Goal: Transaction & Acquisition: Download file/media

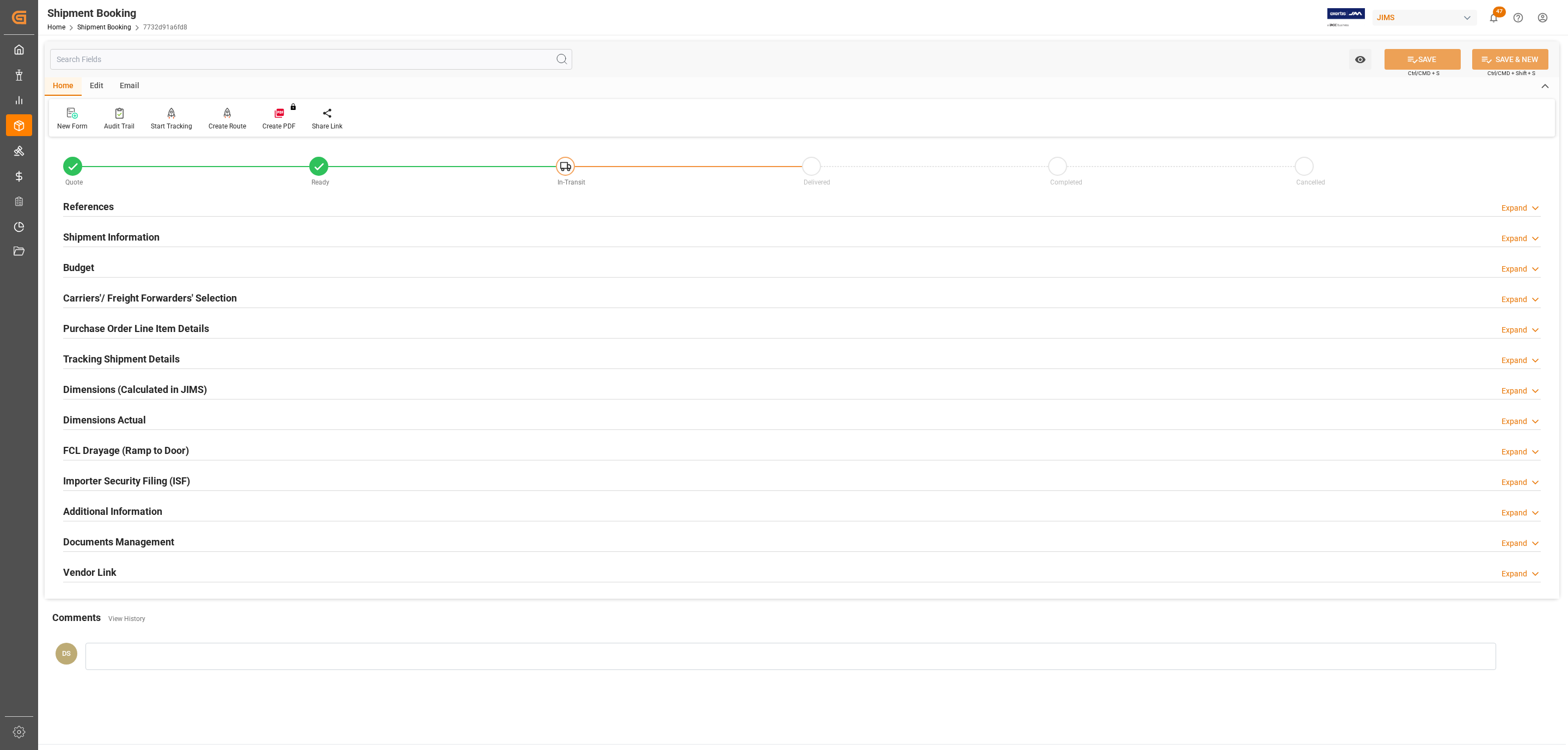
click at [110, 355] on h2 "Tracking Shipment Details" at bounding box center [121, 358] width 117 height 15
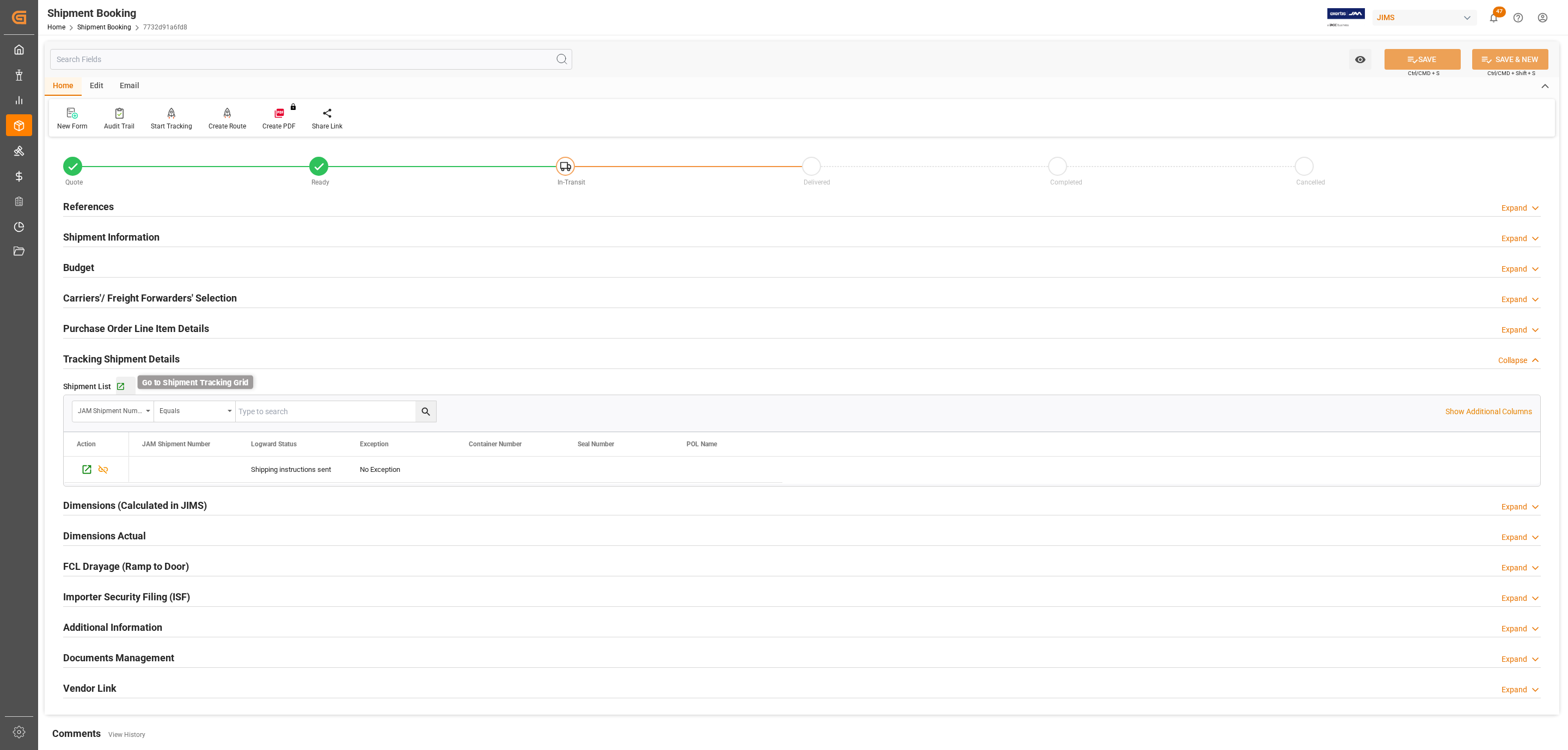
click at [121, 389] on icon "button" at bounding box center [120, 386] width 10 height 10
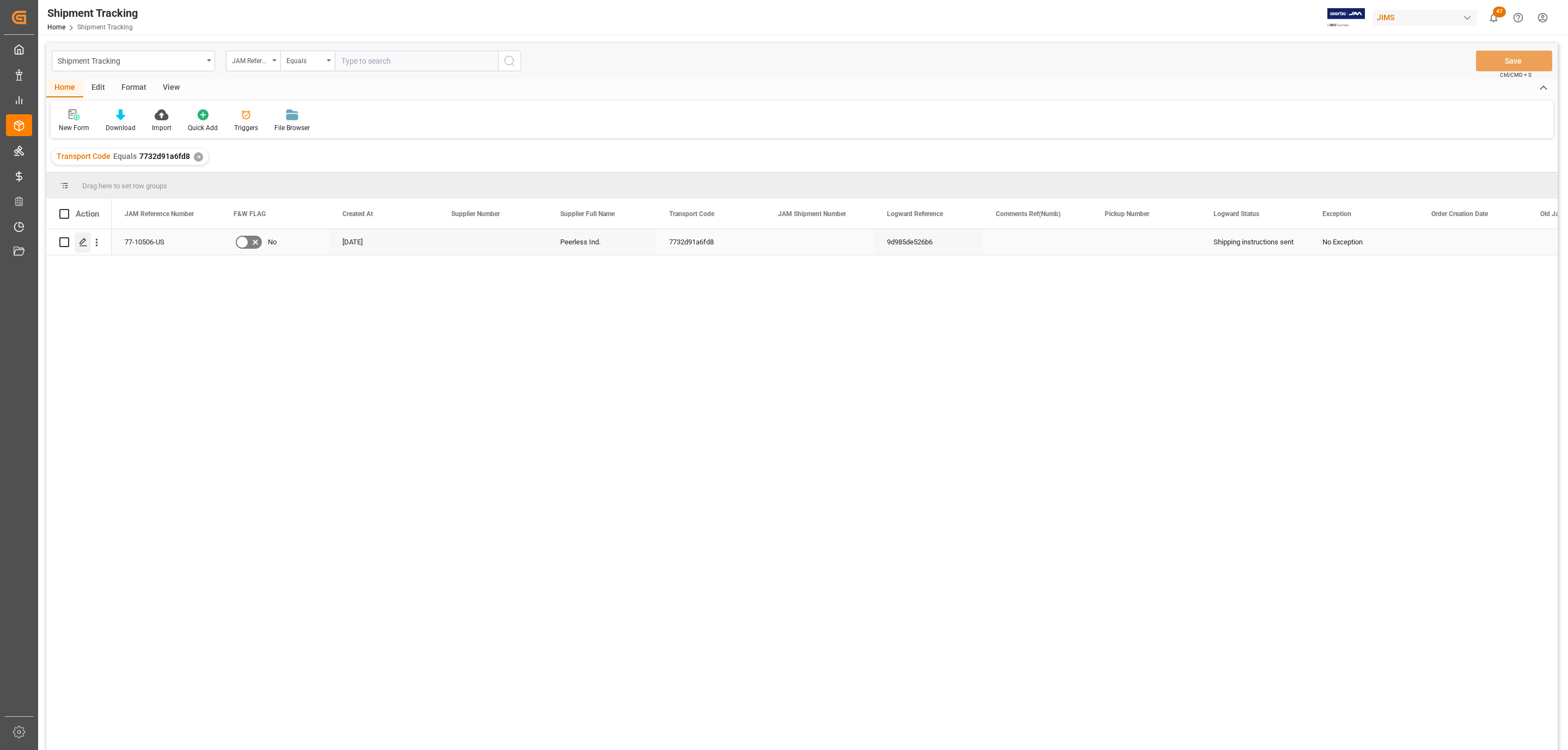
click at [77, 245] on div "Press SPACE to select this row." at bounding box center [83, 243] width 17 height 20
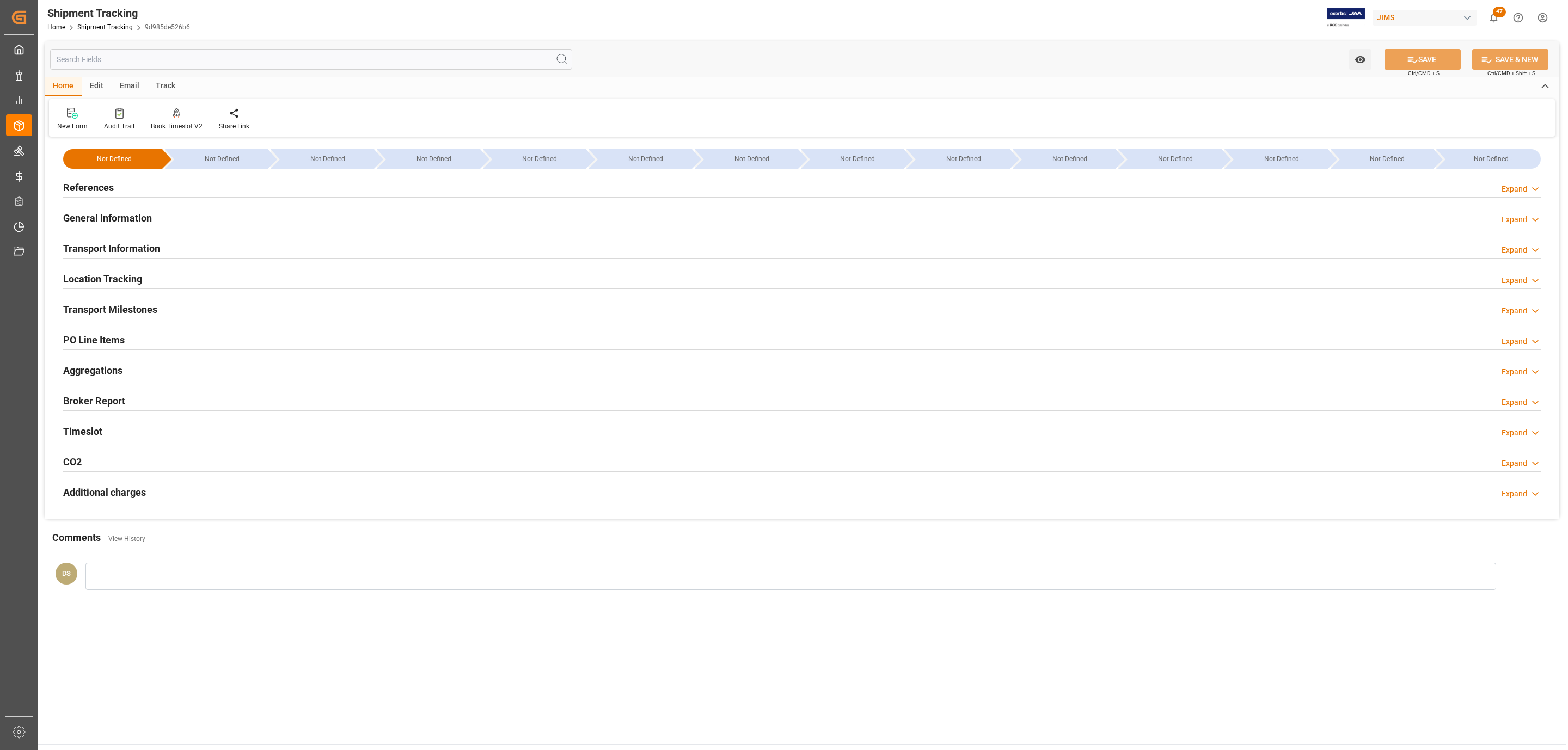
drag, startPoint x: 113, startPoint y: 188, endPoint x: 105, endPoint y: 220, distance: 33.0
click at [113, 188] on div "References Expand" at bounding box center [802, 187] width 1478 height 20
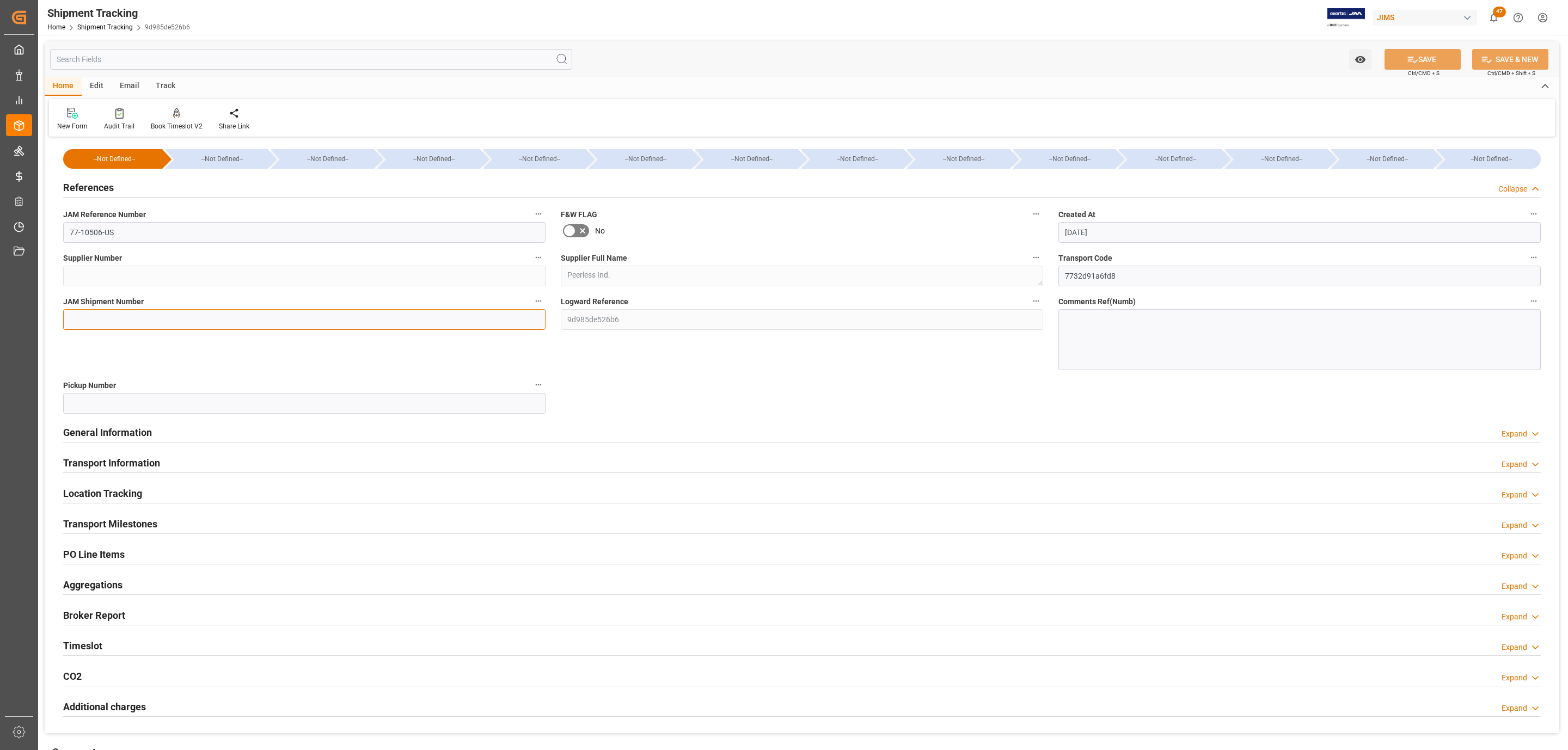
click at [99, 313] on input at bounding box center [304, 319] width 482 height 20
paste input "72603"
type input "72603"
click at [1411, 50] on div "Watch Option SAVE Ctrl/CMD + S SAVE & NEW Ctrl/CMD + Shift + S" at bounding box center [802, 59] width 1515 height 36
click at [1413, 56] on icon at bounding box center [1413, 60] width 11 height 11
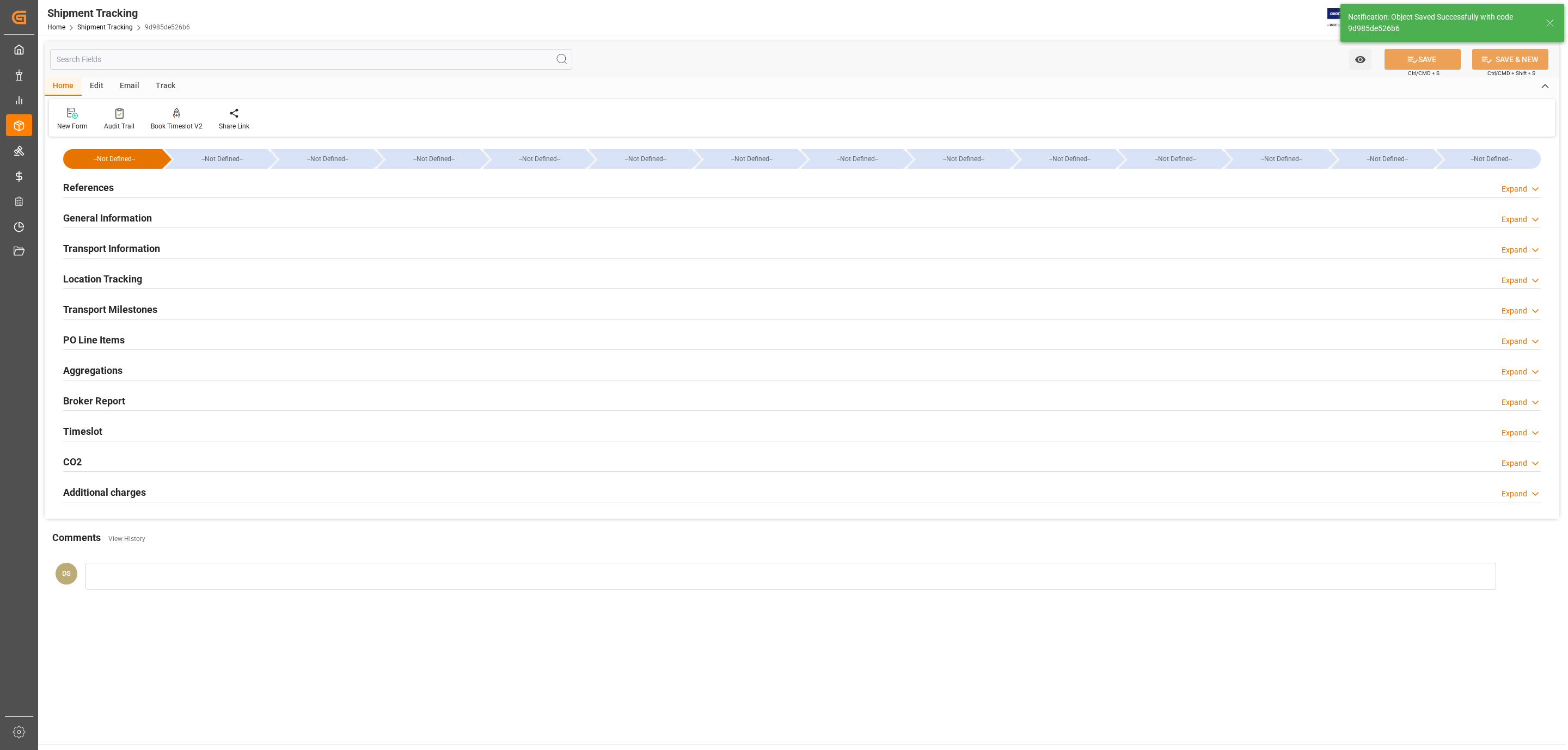
click at [197, 304] on div "Transport Milestones Expand" at bounding box center [802, 308] width 1478 height 20
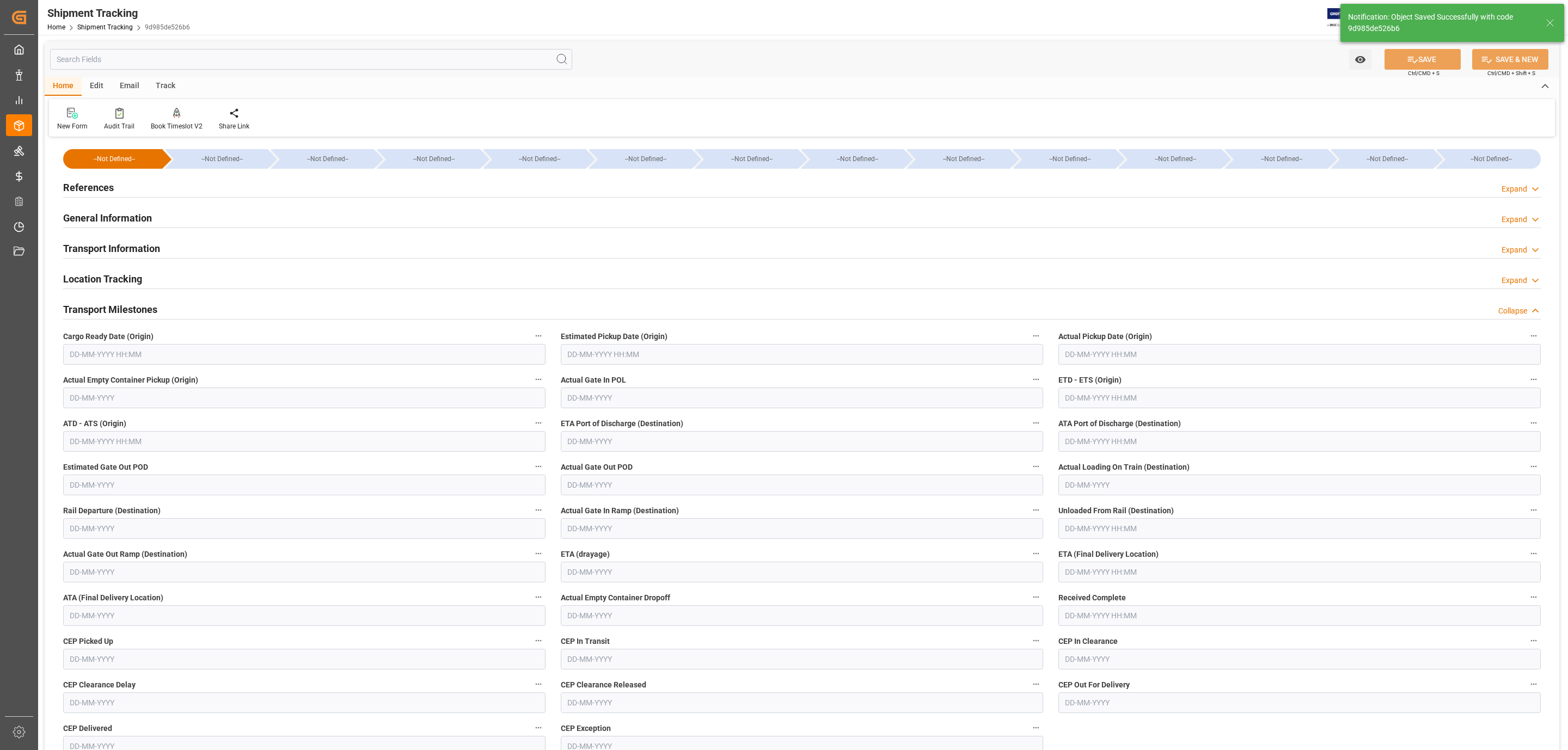
click at [136, 357] on input "text" at bounding box center [304, 354] width 482 height 20
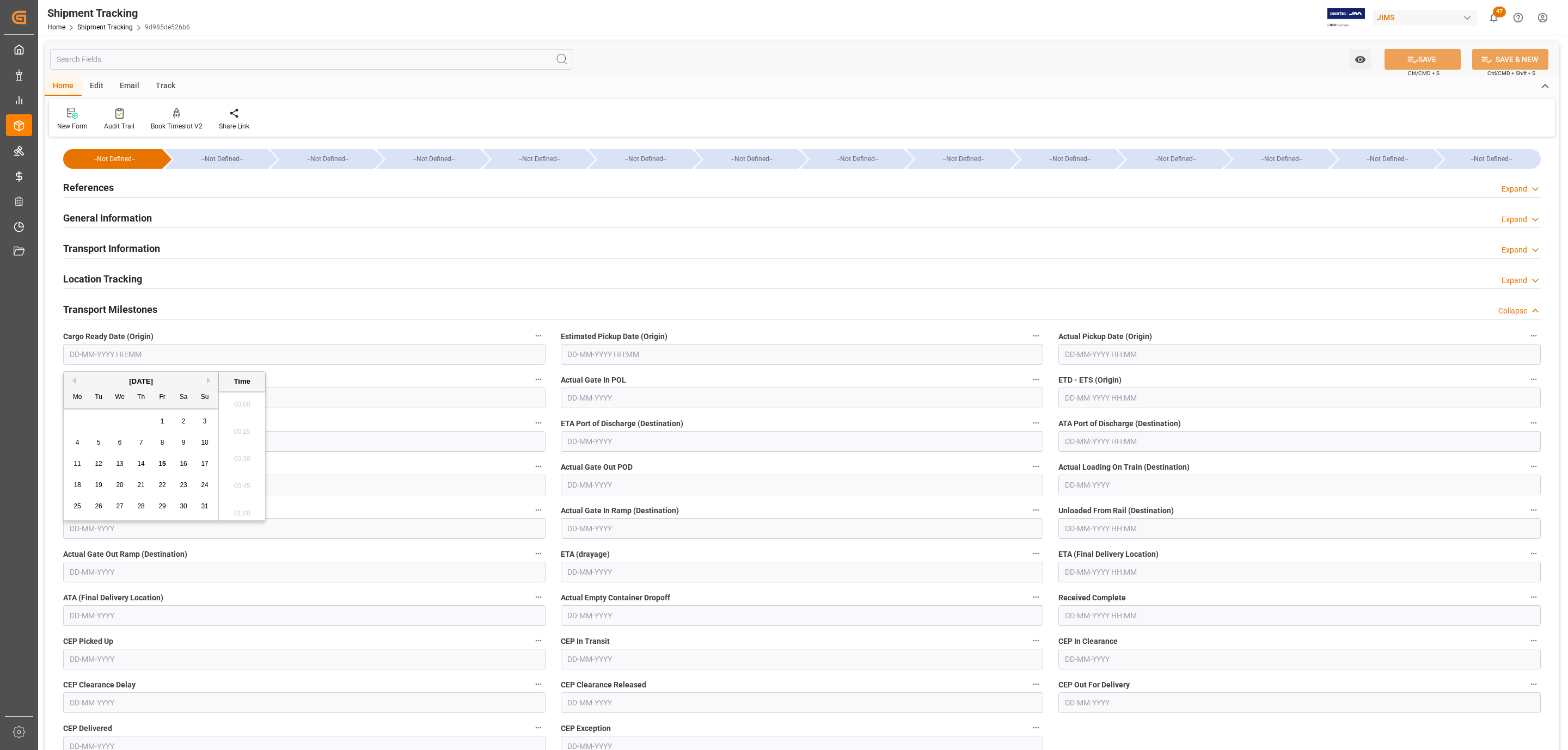
scroll to position [1092, 0]
click at [99, 418] on div "28 29 30 31 1 2 3" at bounding box center [141, 421] width 148 height 21
click at [145, 462] on span "14" at bounding box center [140, 463] width 7 height 8
type input "14-08-2025 00:00"
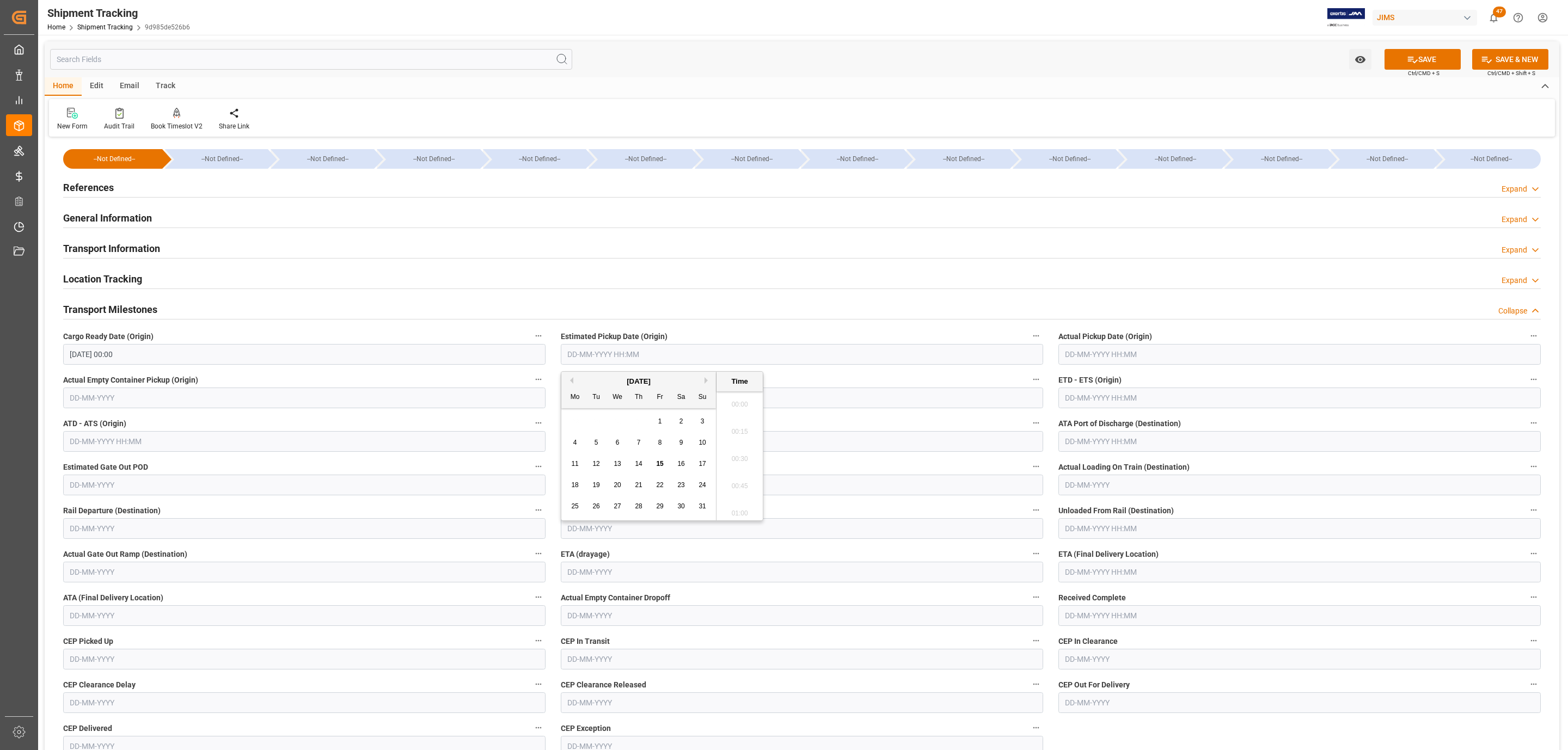
click at [588, 353] on input "text" at bounding box center [801, 354] width 482 height 20
drag, startPoint x: 602, startPoint y: 417, endPoint x: 608, endPoint y: 418, distance: 6.1
click at [603, 417] on div "28 29 30 31 1 2 3" at bounding box center [638, 421] width 148 height 21
click at [639, 467] on span "14" at bounding box center [638, 463] width 7 height 8
type input "14-08-2025 00:00"
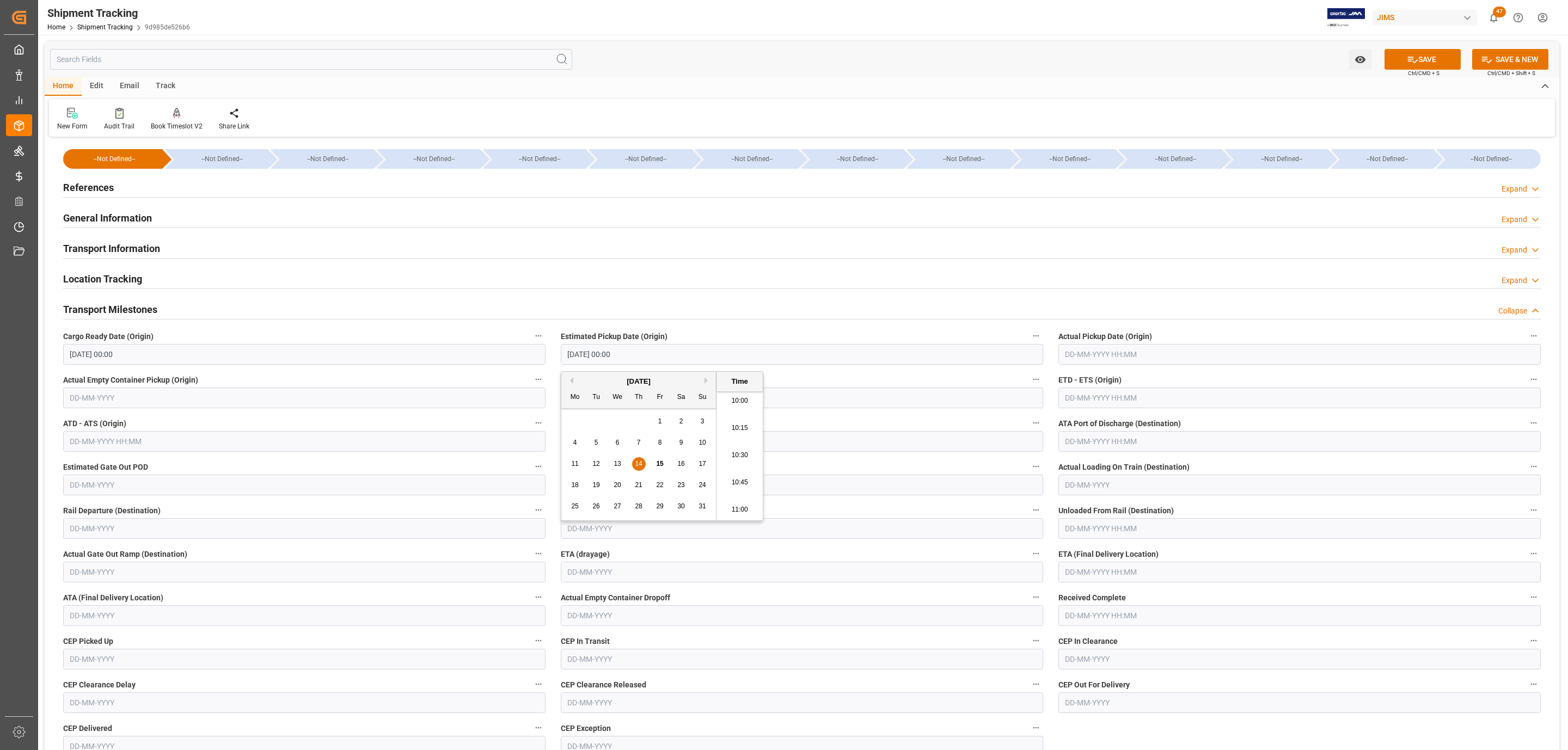
click at [1093, 357] on input "text" at bounding box center [1299, 354] width 482 height 20
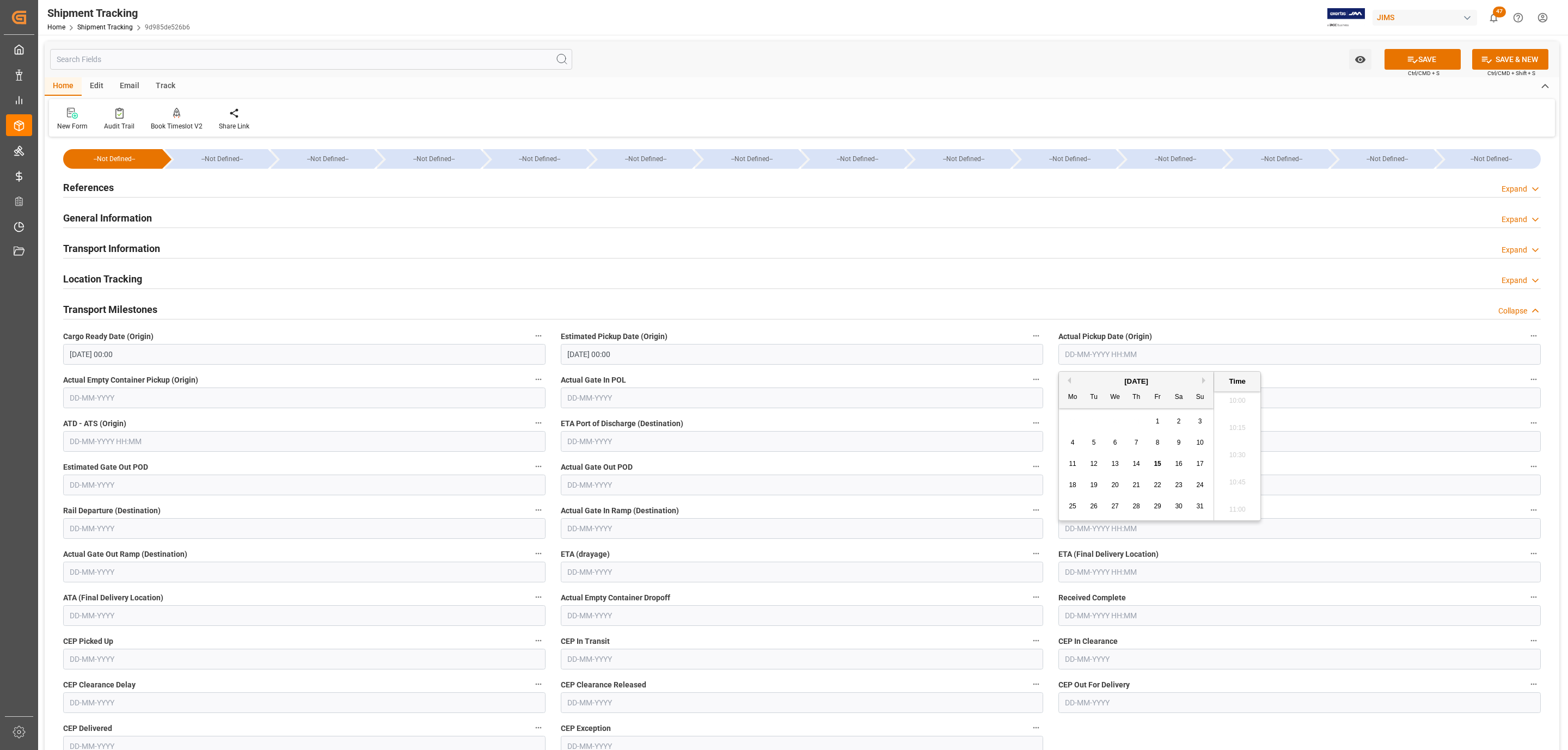
click at [1132, 460] on span "14" at bounding box center [1136, 463] width 7 height 8
type input "14-08-2025 00:00"
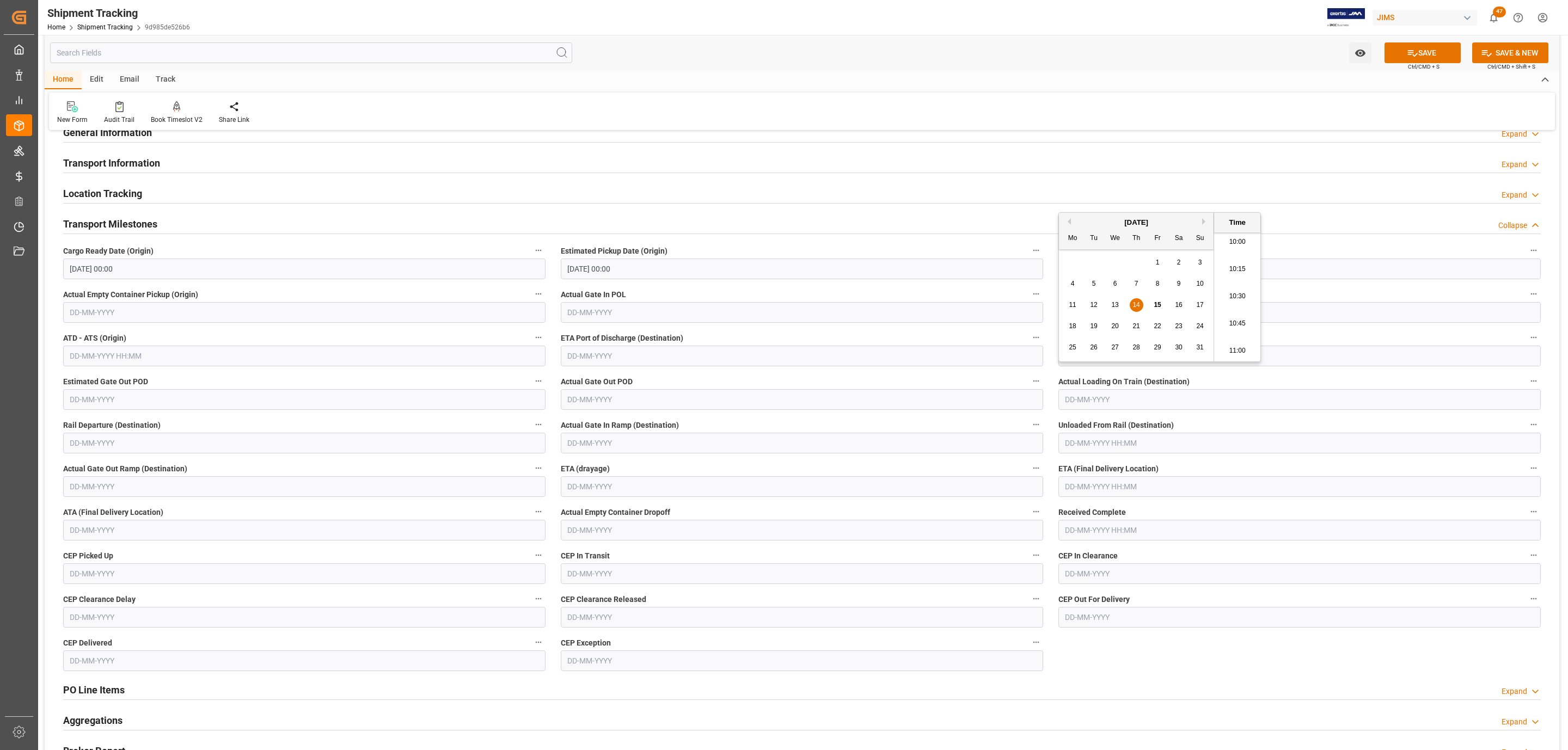
scroll to position [163, 0]
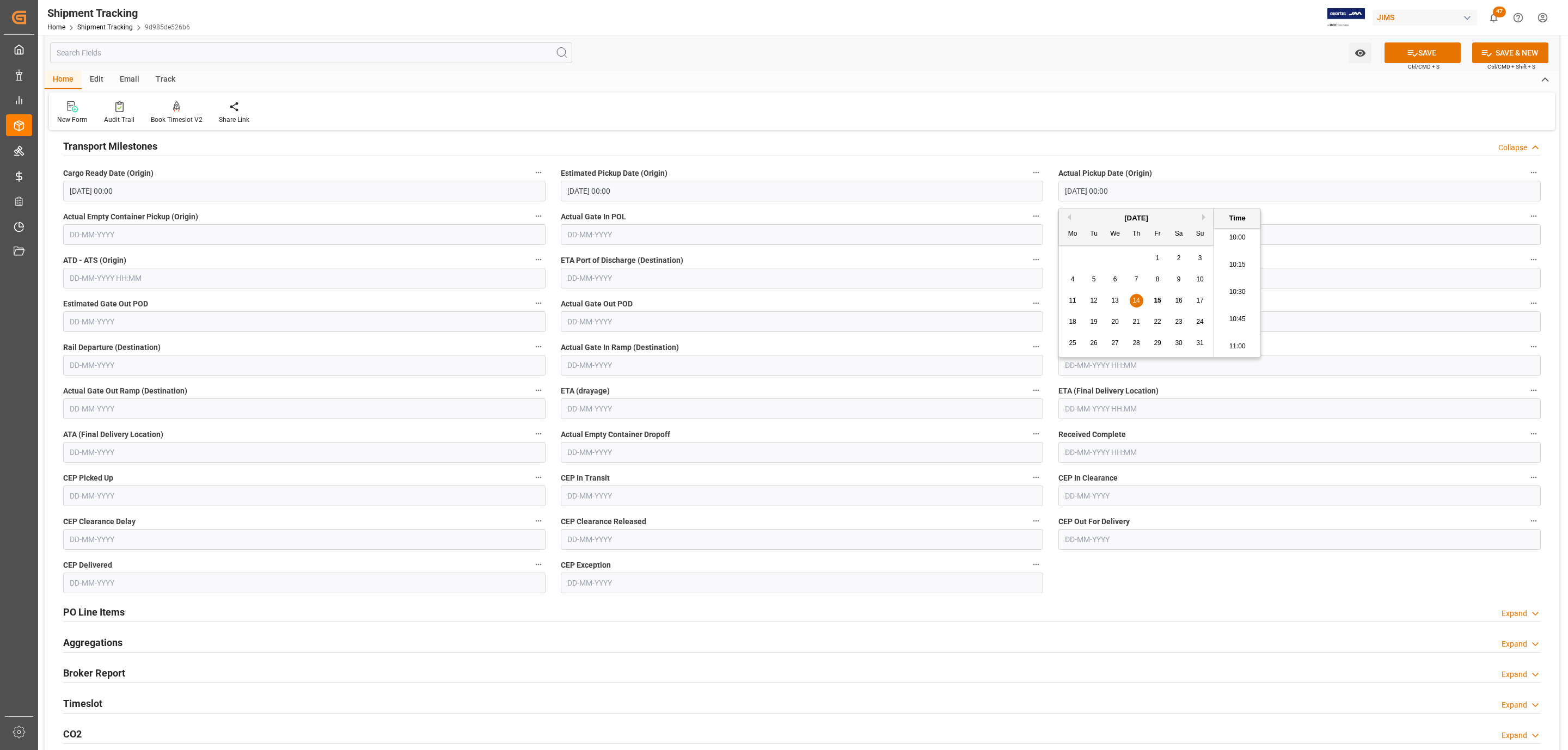
click at [1072, 412] on input "text" at bounding box center [1299, 409] width 482 height 20
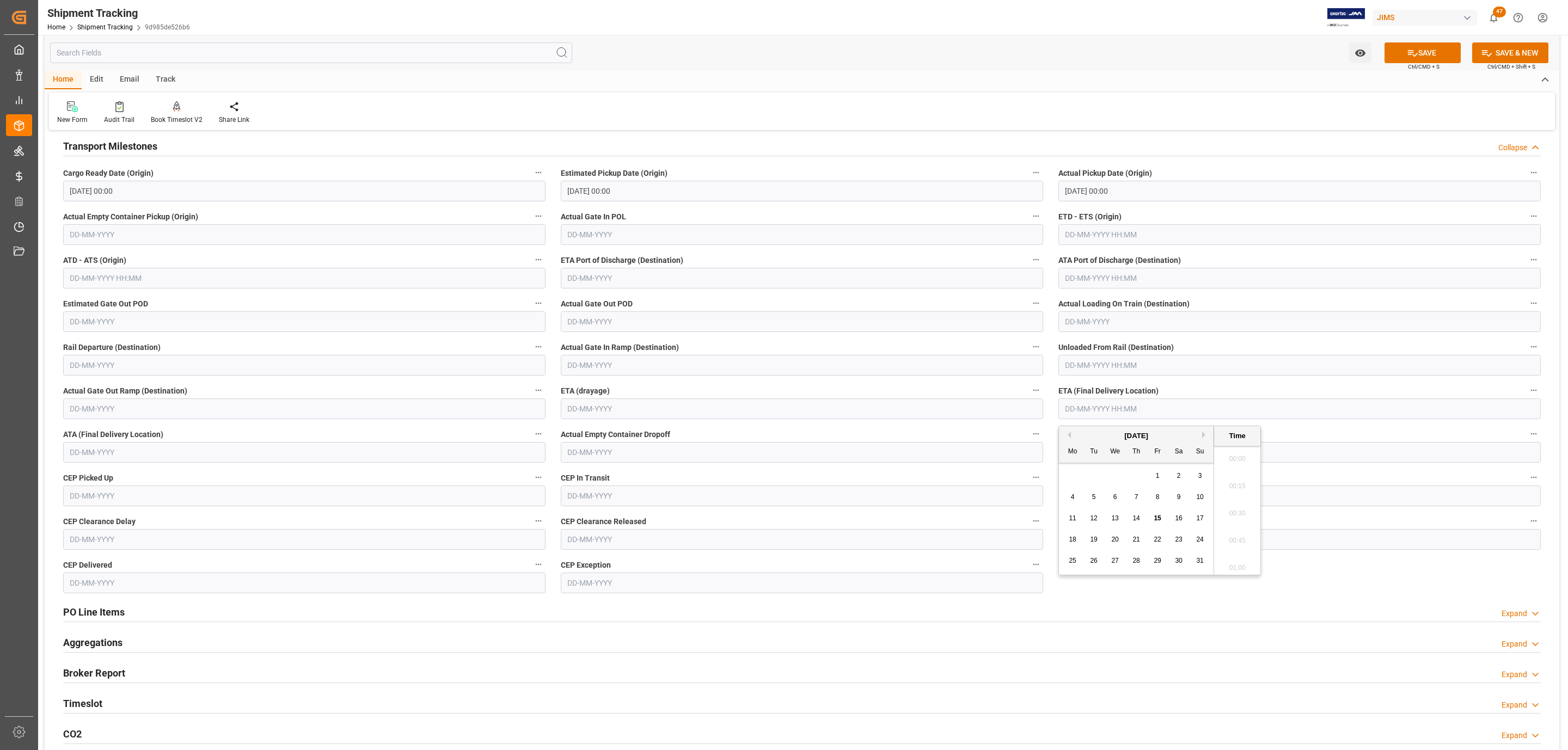
scroll to position [1092, 0]
click at [1081, 457] on div "Mo Tu We Th Fr Sa Su" at bounding box center [1136, 451] width 155 height 21
click at [1120, 539] on div "20" at bounding box center [1115, 540] width 13 height 13
type input "20-08-2025 00:00"
click at [1428, 55] on button "SAVE" at bounding box center [1423, 53] width 76 height 20
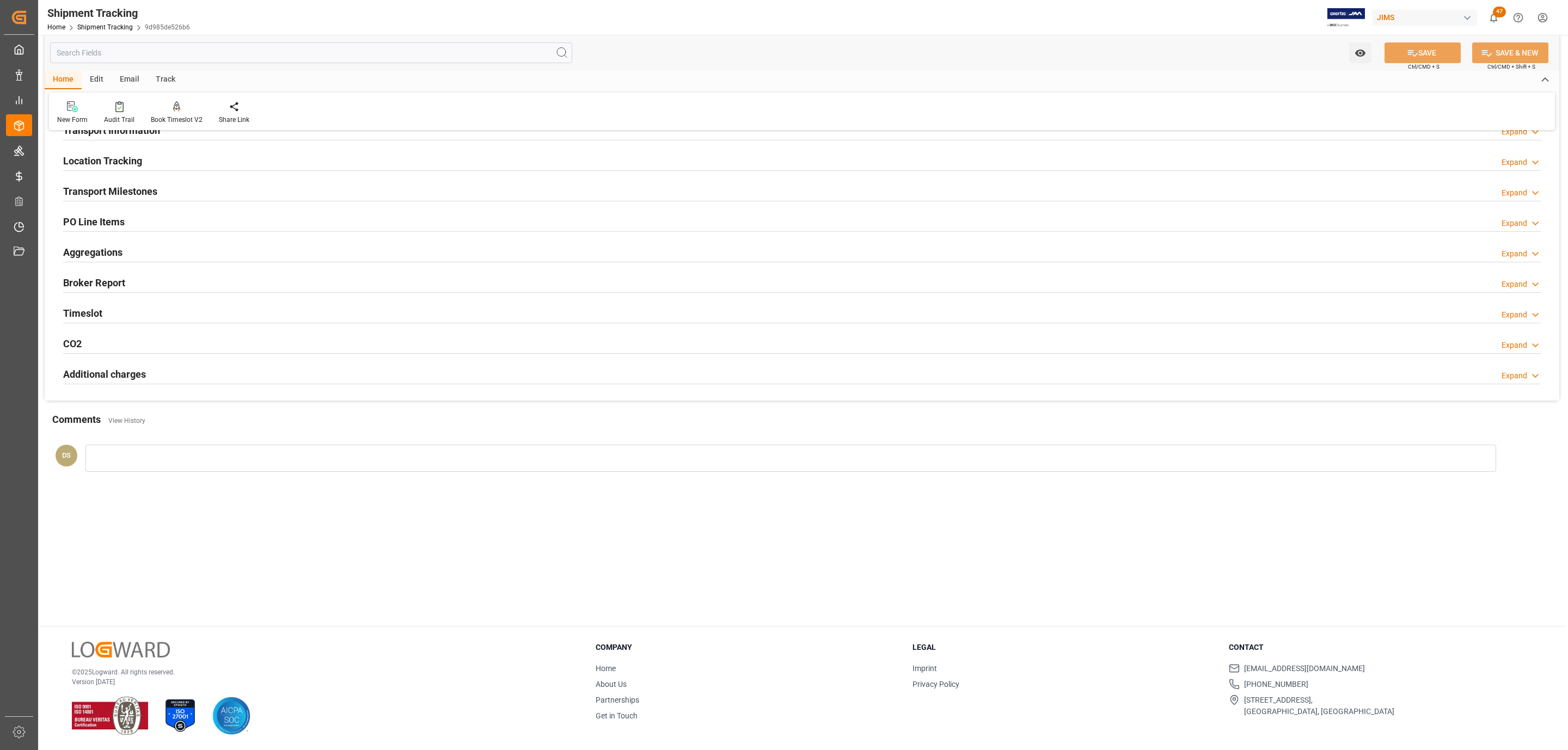
scroll to position [118, 0]
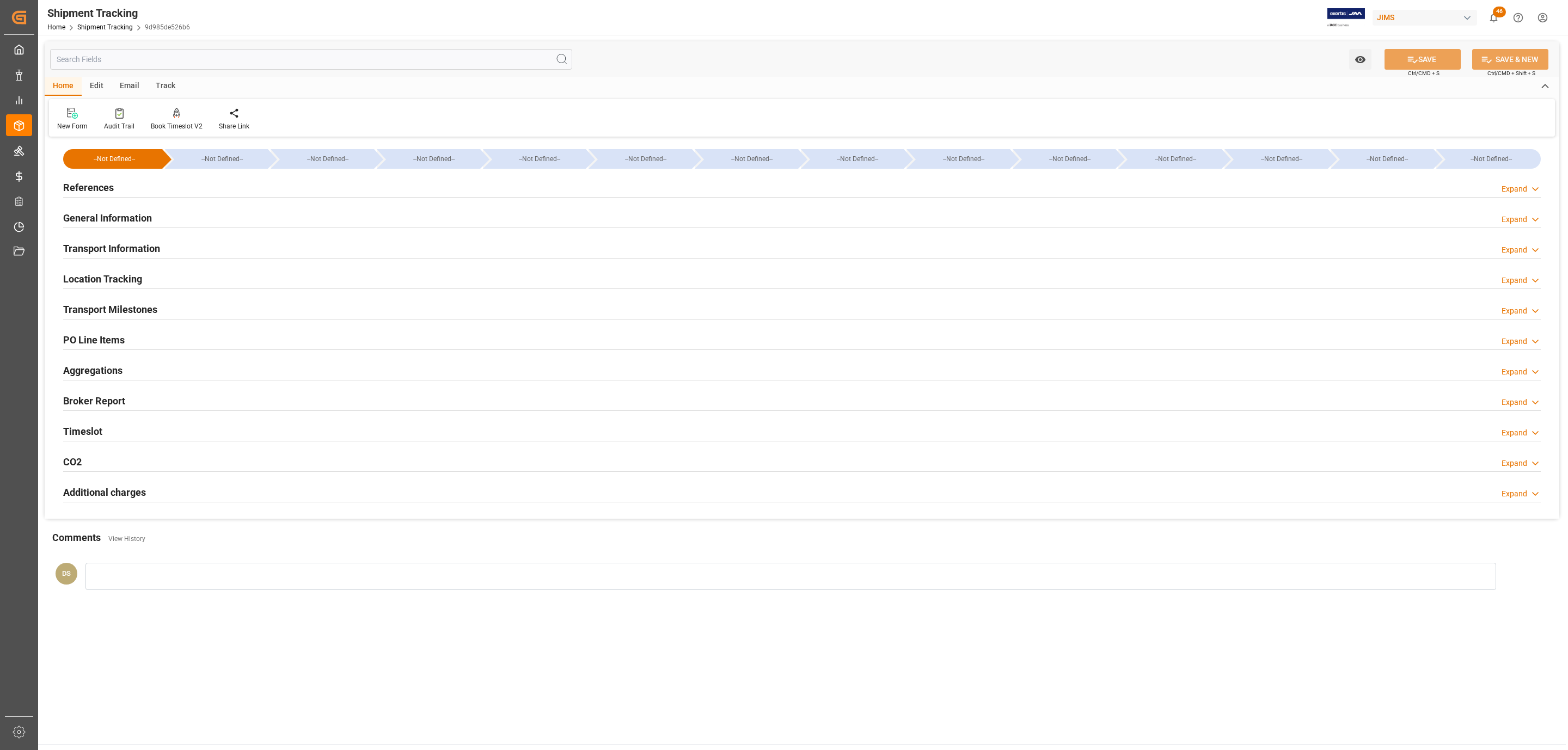
type input "[DATE] 00:00"
type input "14-08-2025 00:00"
type input "20-08-2025 00:00"
click at [111, 307] on h2 "Transport Milestones" at bounding box center [110, 309] width 94 height 15
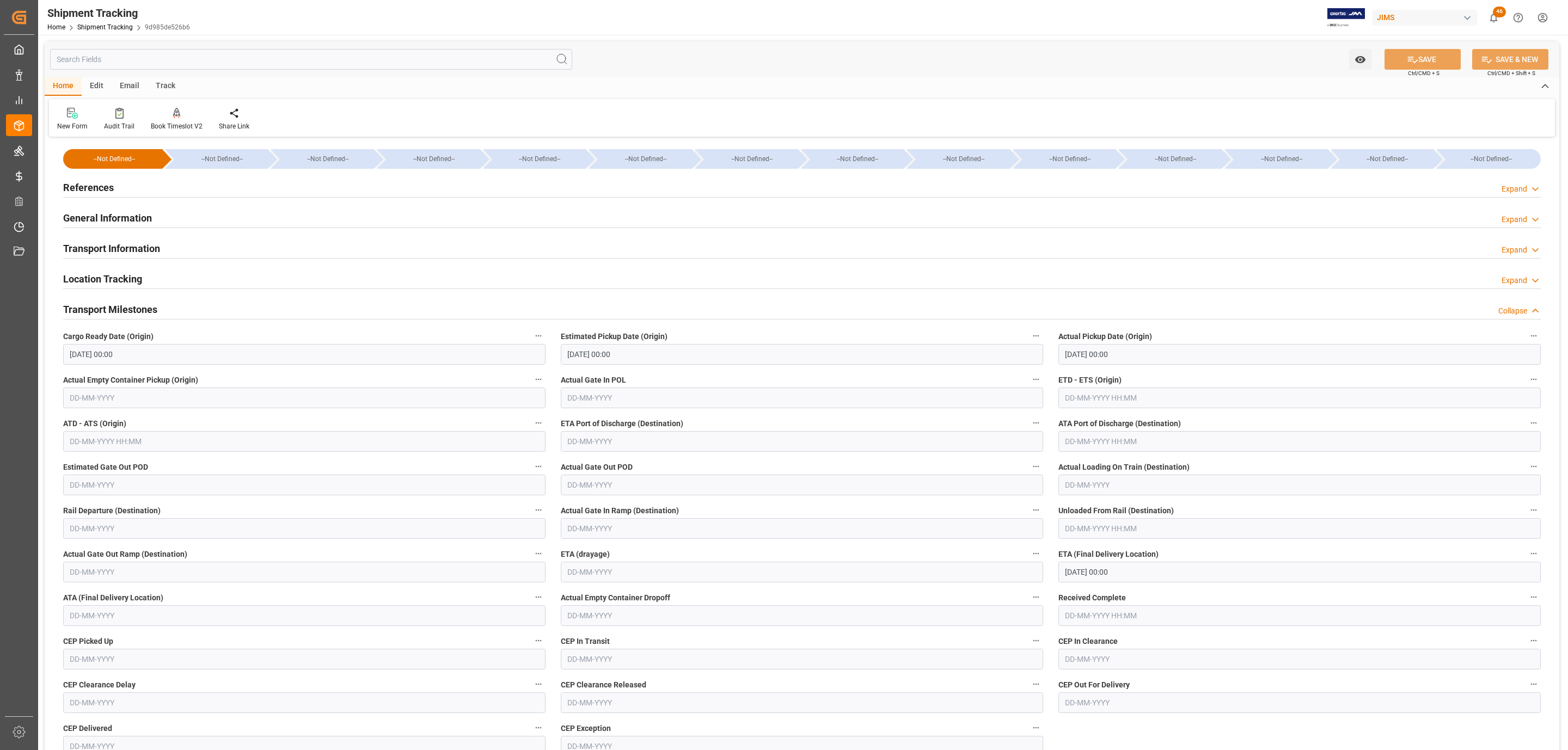
click at [111, 307] on h2 "Transport Milestones" at bounding box center [110, 309] width 94 height 15
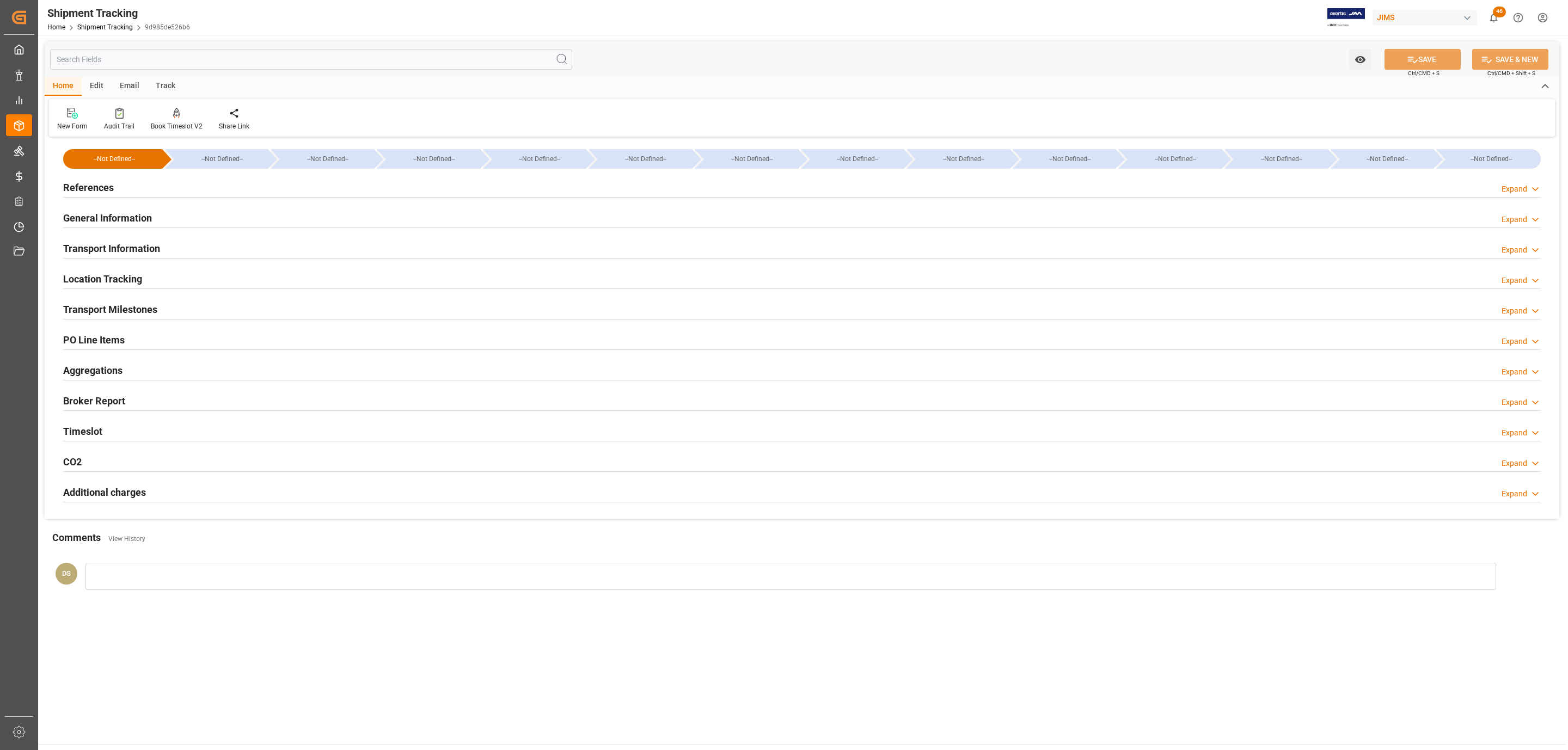
click at [94, 340] on h2 "PO Line Items" at bounding box center [94, 339] width 62 height 15
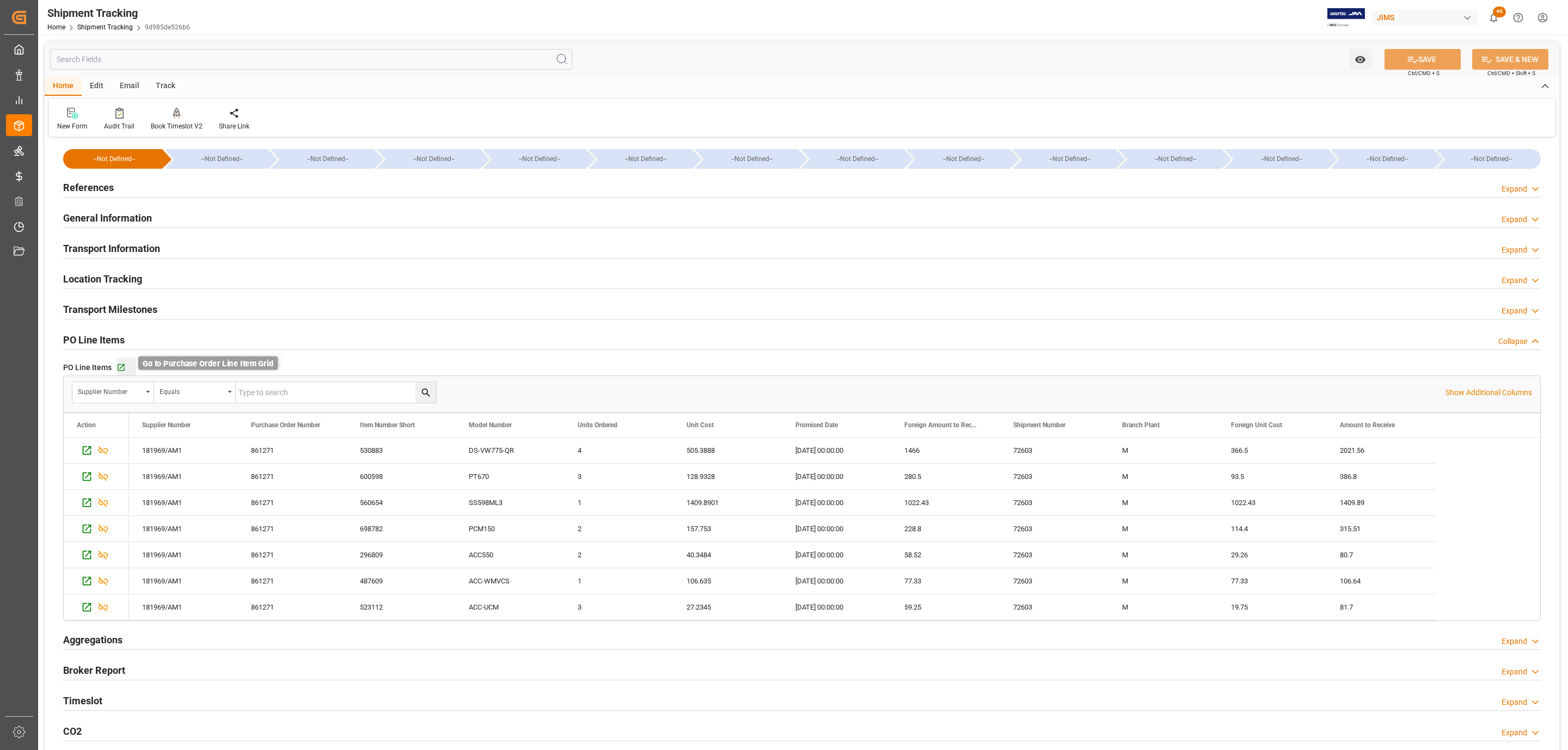
click at [122, 364] on icon "button" at bounding box center [121, 367] width 10 height 10
click at [129, 186] on div "References Expand" at bounding box center [802, 187] width 1478 height 20
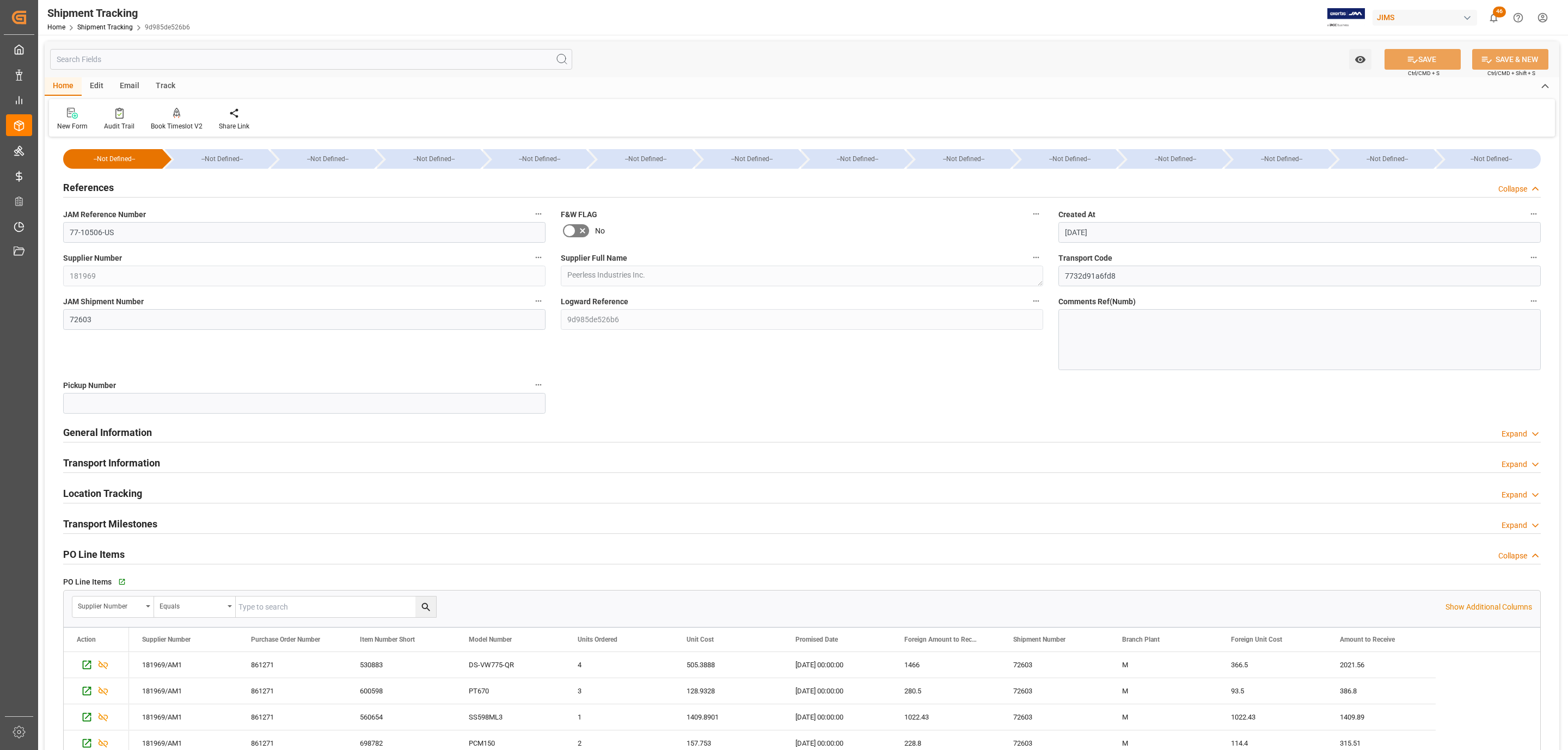
click at [129, 186] on div "References Collapse" at bounding box center [802, 187] width 1478 height 20
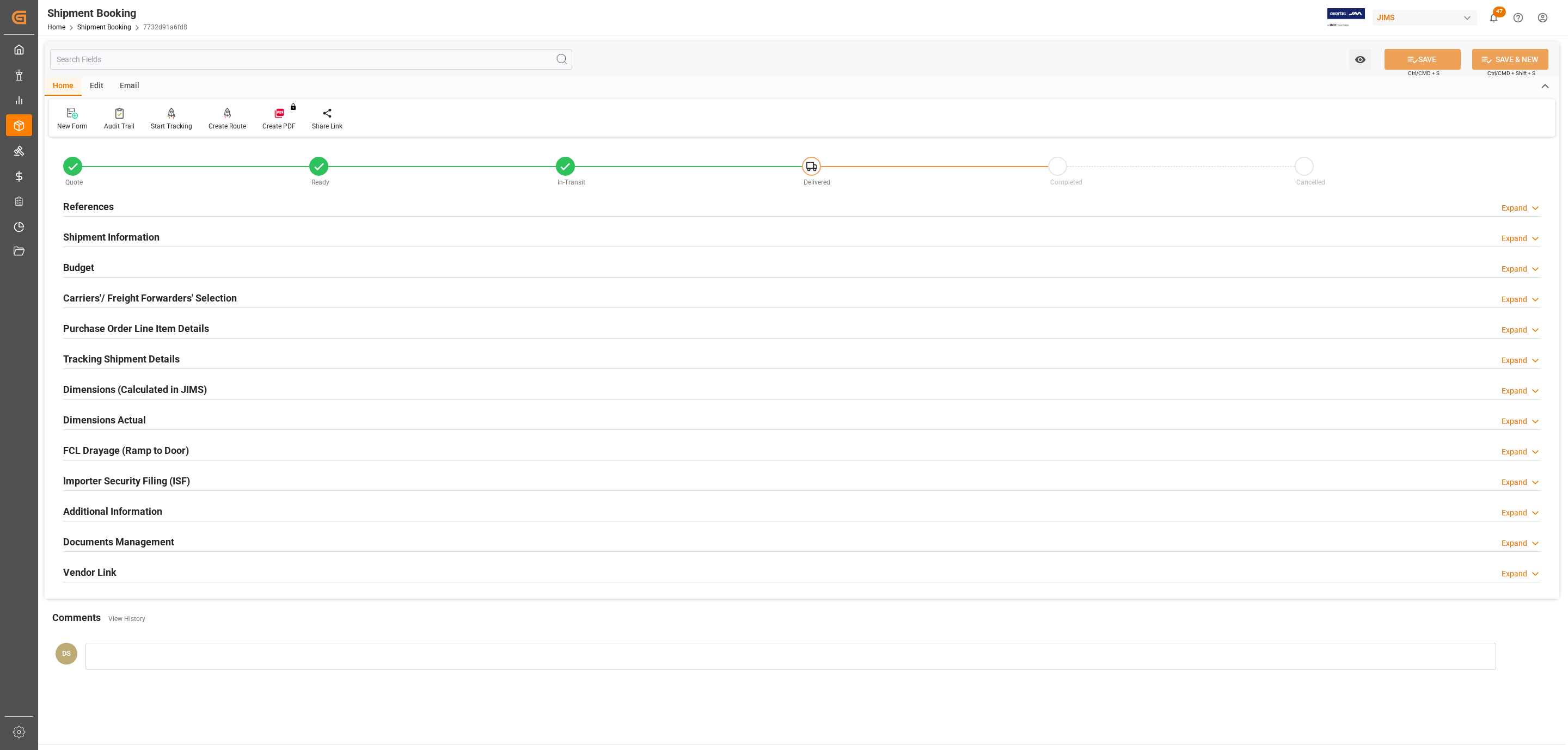
click at [115, 206] on div "References Expand" at bounding box center [802, 206] width 1478 height 20
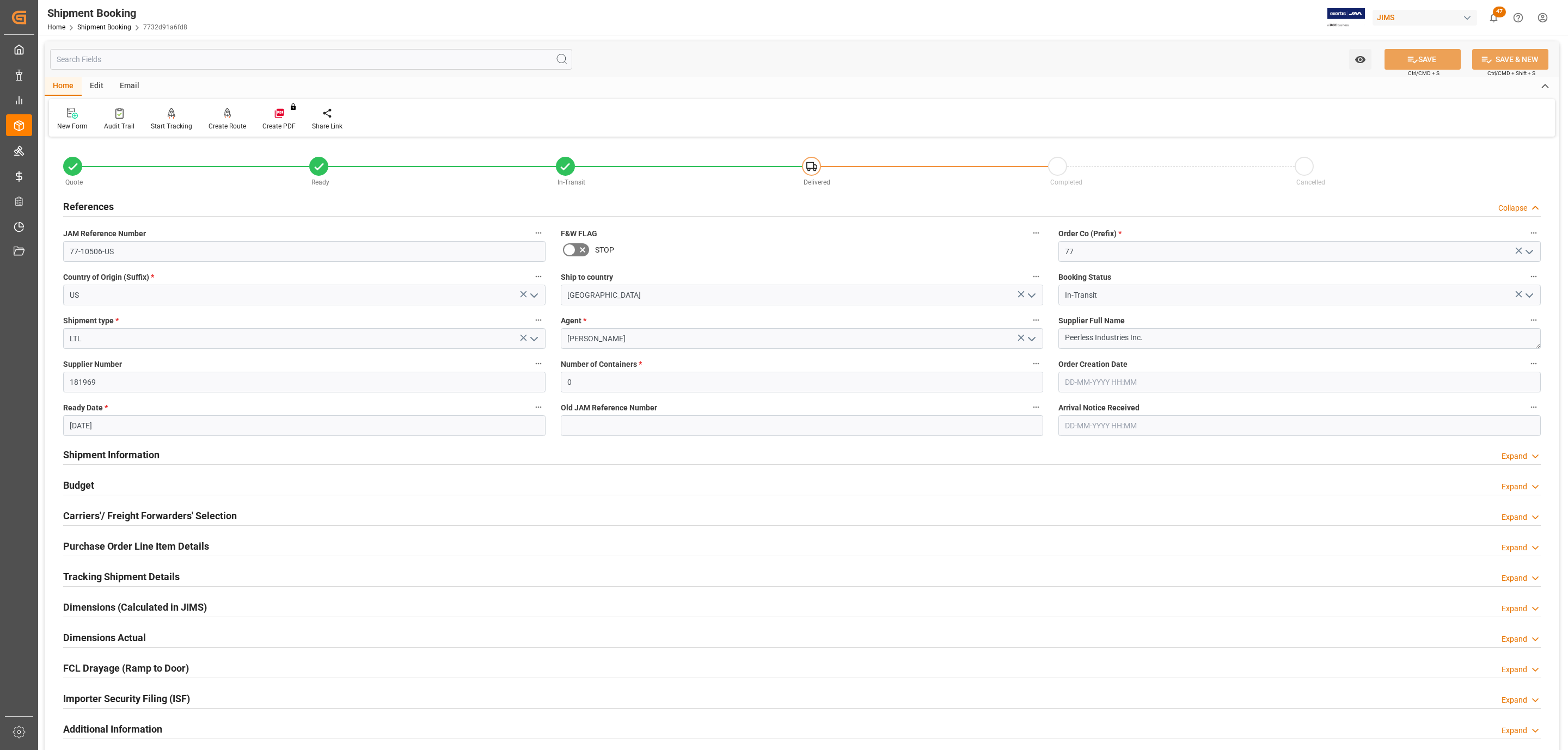
click at [116, 206] on div "References Collapse" at bounding box center [802, 206] width 1478 height 20
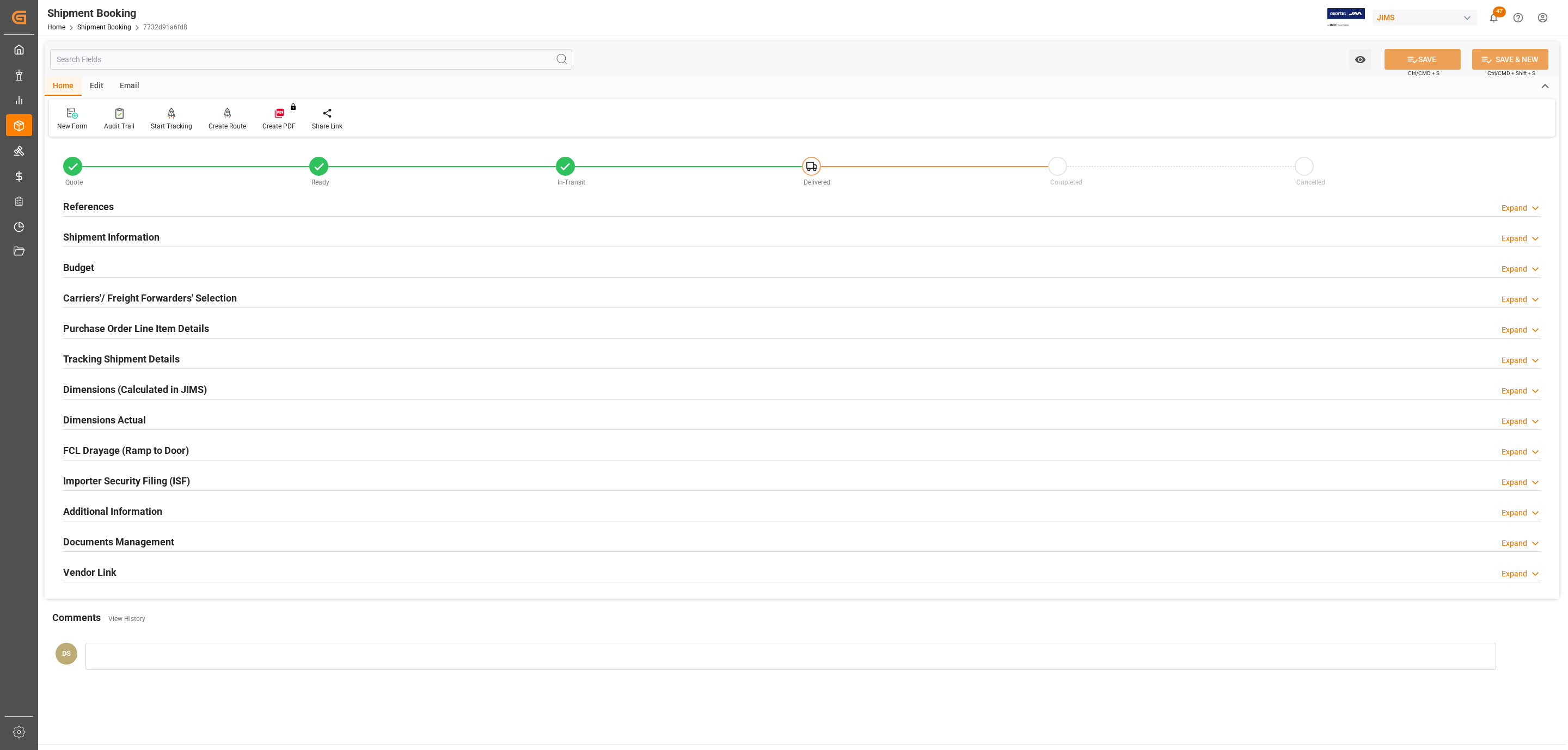
click at [110, 535] on div "Documents Management" at bounding box center [118, 541] width 111 height 20
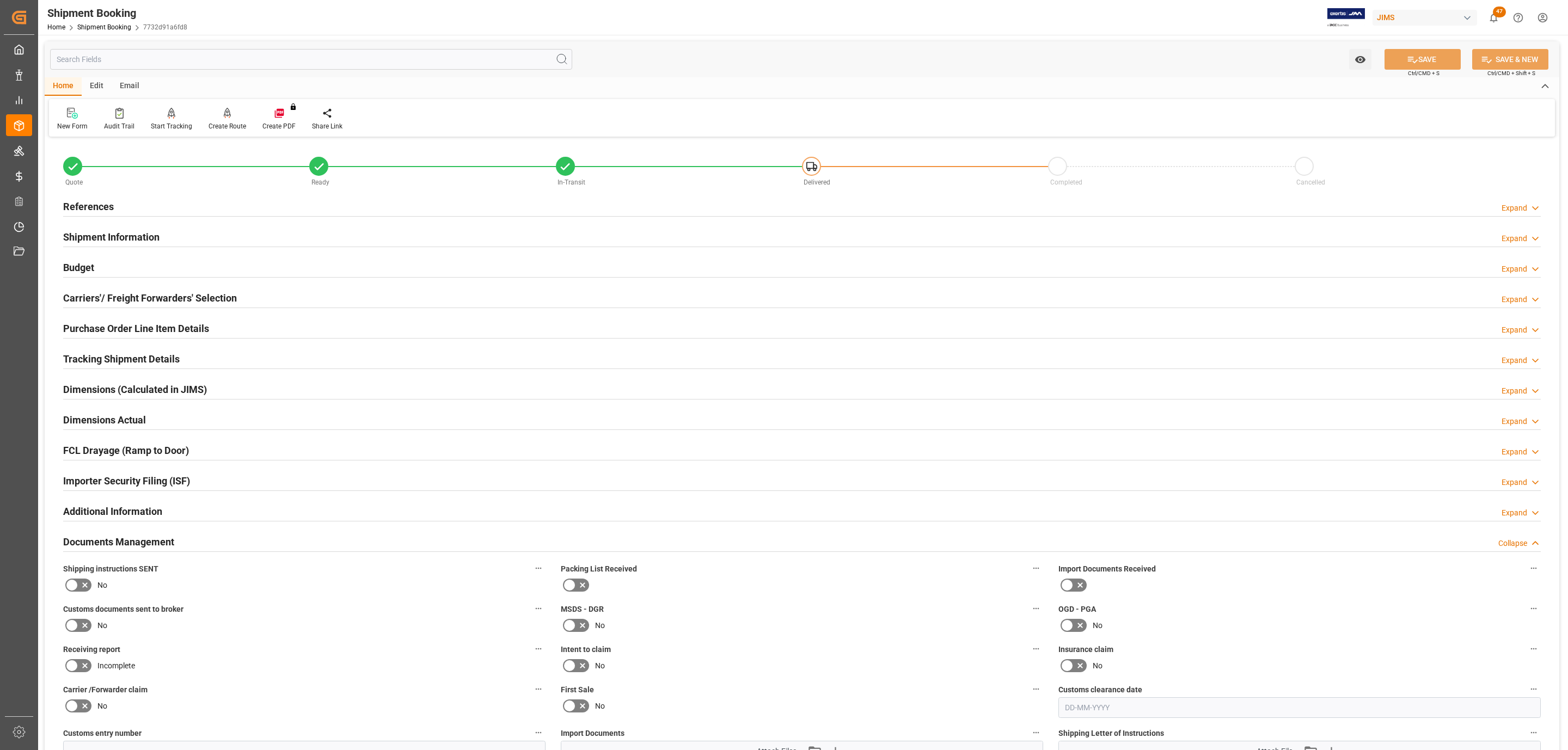
click at [75, 584] on icon at bounding box center [72, 585] width 13 height 13
click at [0, 0] on input "checkbox" at bounding box center [0, 0] width 0 height 0
click at [77, 634] on label at bounding box center [78, 625] width 31 height 17
click at [0, 0] on input "checkbox" at bounding box center [0, 0] width 0 height 0
click at [1396, 64] on button "SAVE" at bounding box center [1423, 59] width 76 height 20
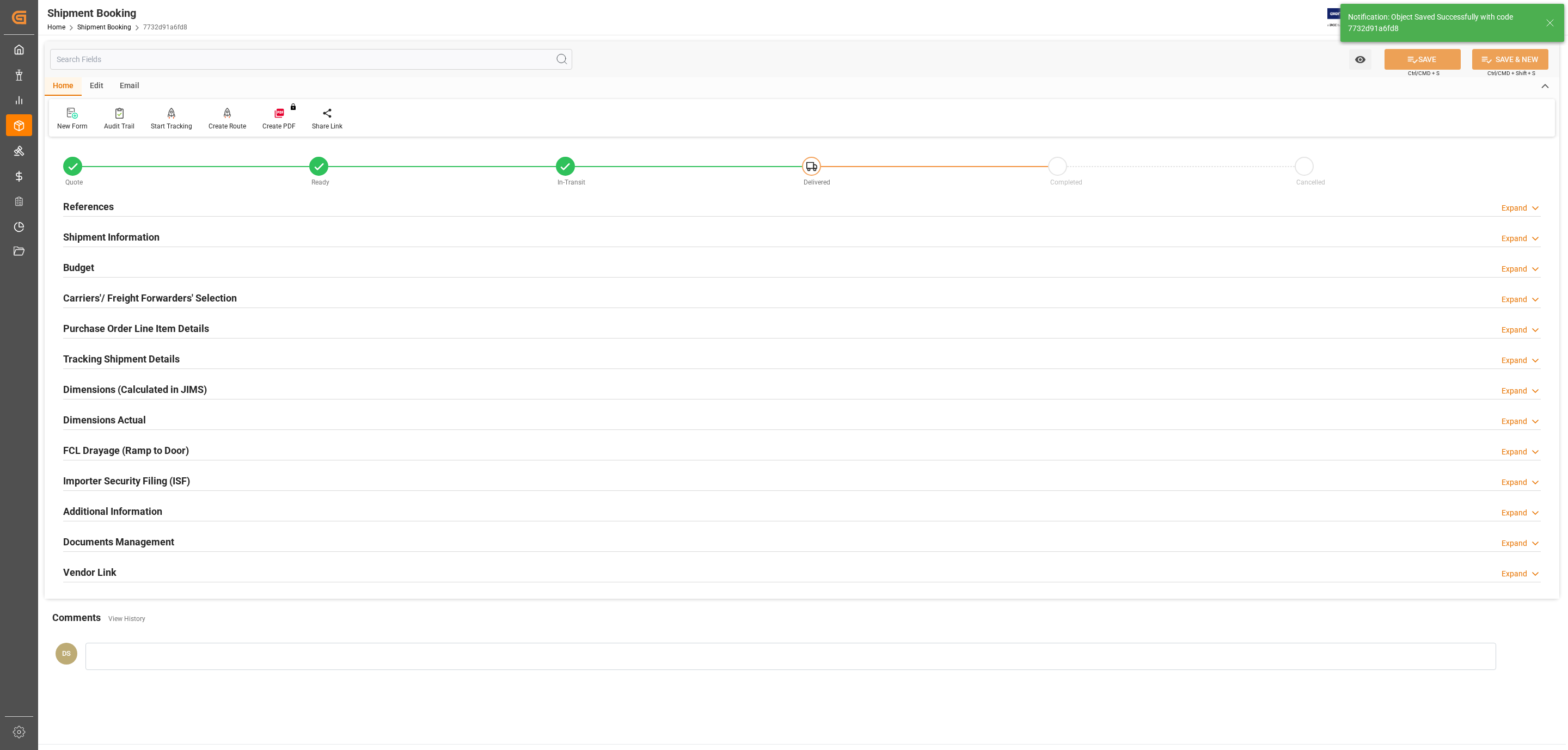
scroll to position [118, 0]
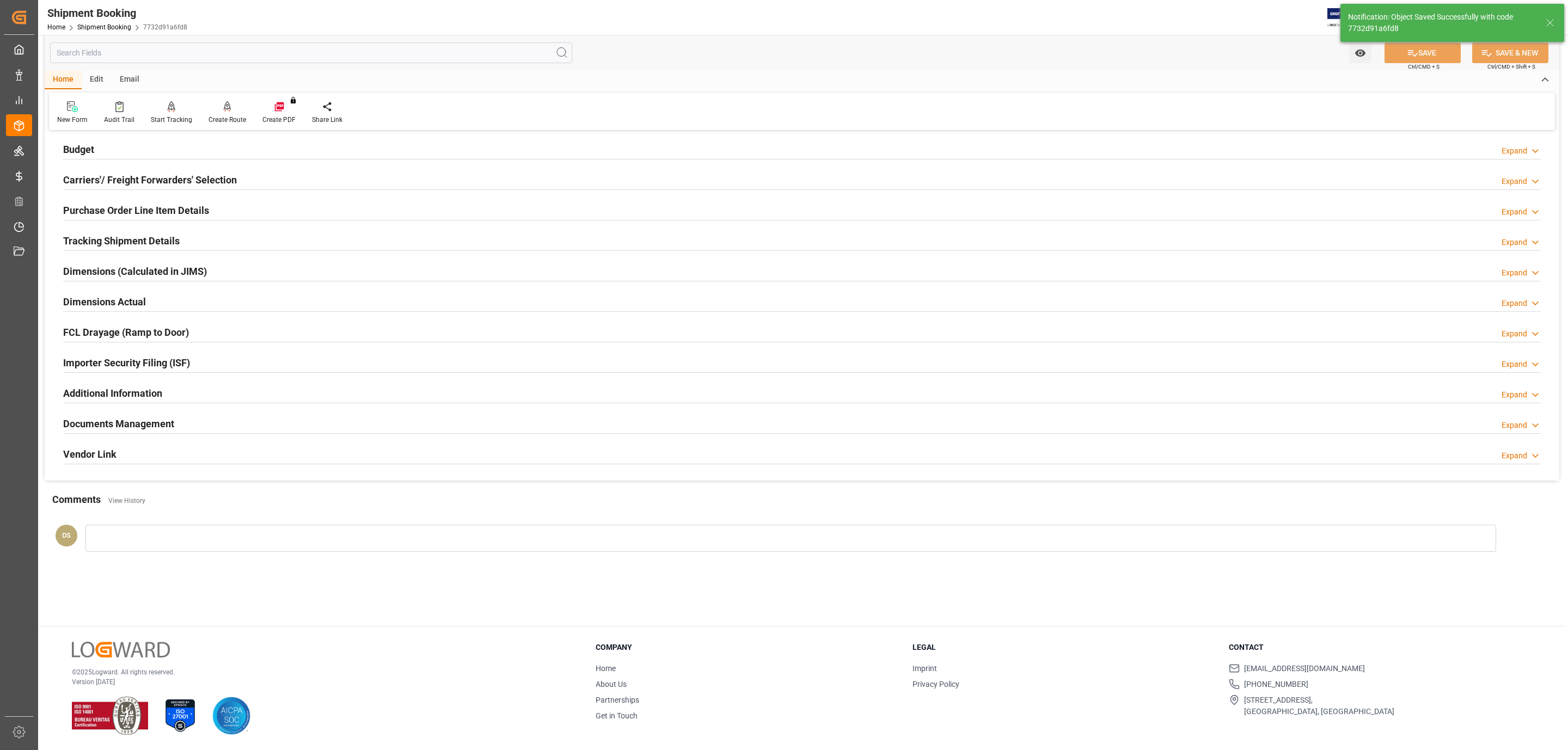
click at [235, 421] on div "Documents Management Expand" at bounding box center [802, 423] width 1478 height 20
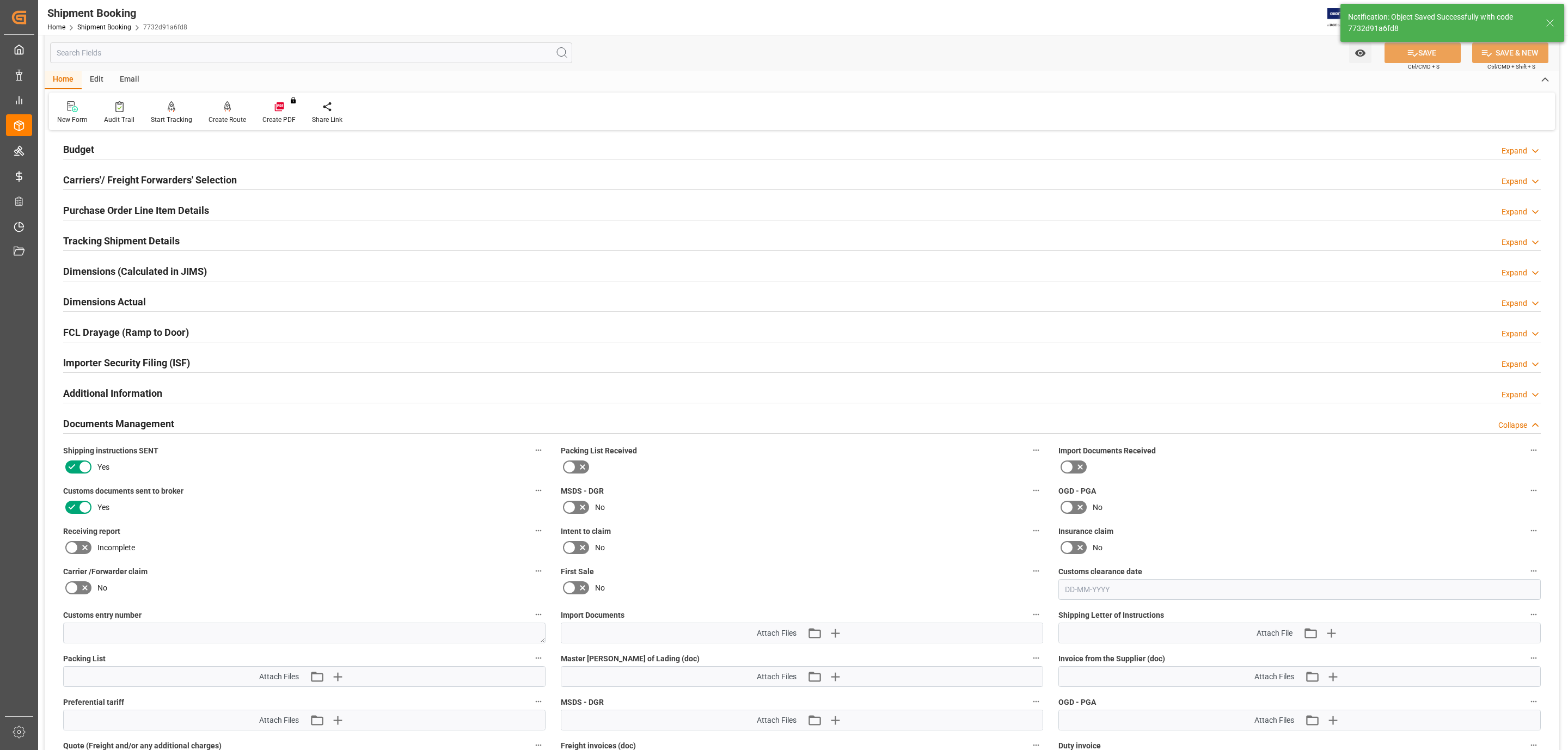
scroll to position [408, 0]
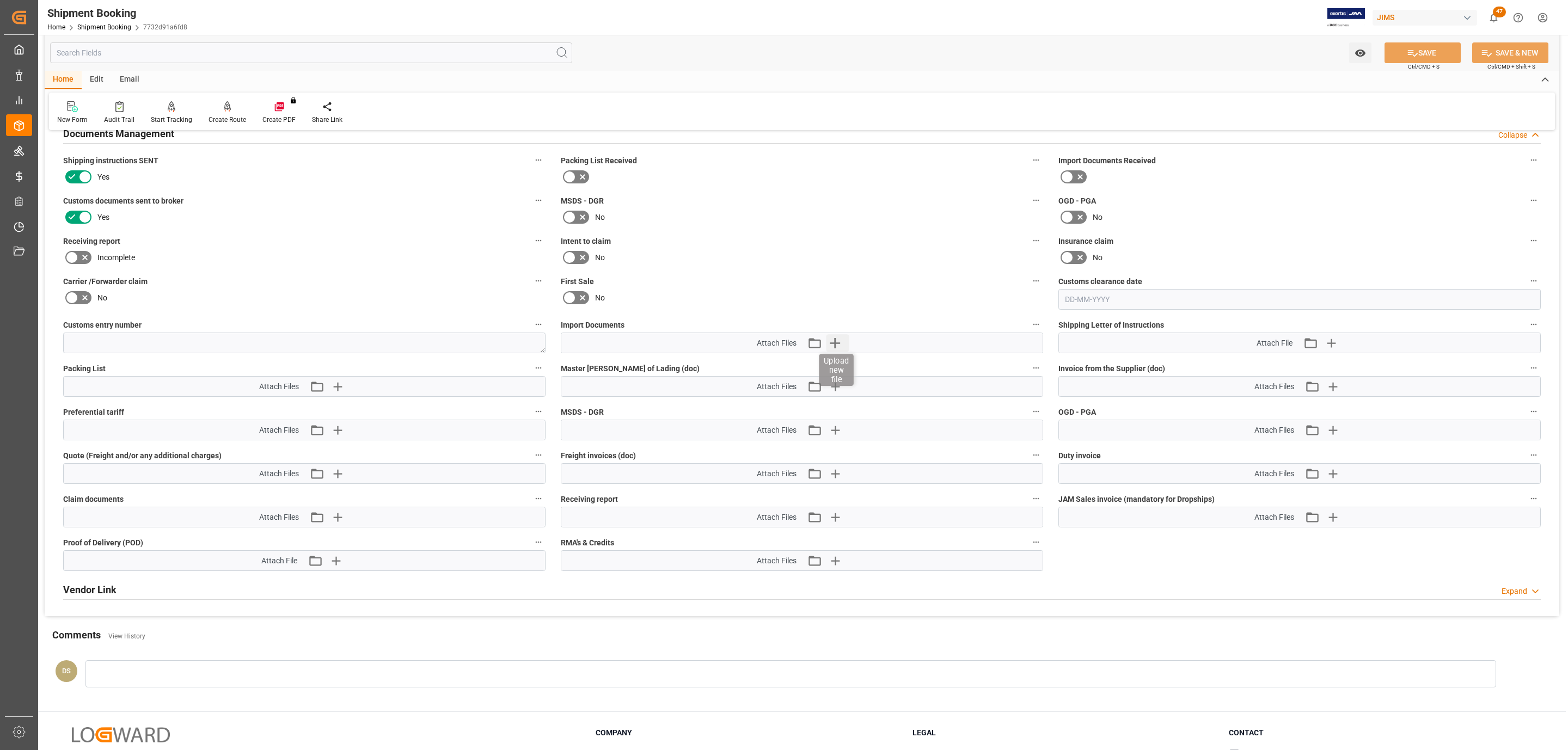
click at [835, 351] on icon "button" at bounding box center [835, 343] width 17 height 17
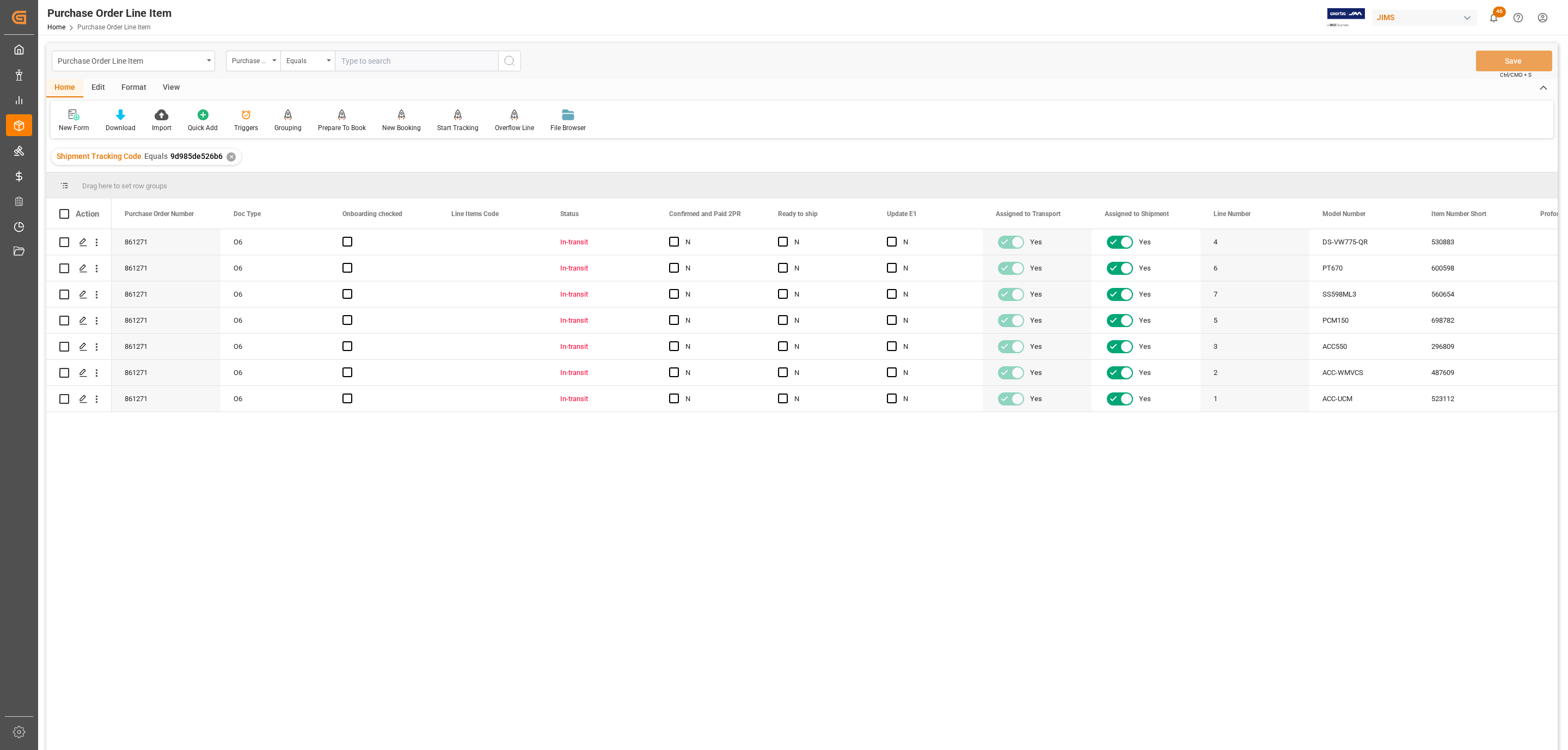
click at [172, 85] on div "View" at bounding box center [171, 88] width 33 height 18
click at [114, 118] on div at bounding box center [123, 115] width 54 height 11
click at [145, 200] on div "HS Listing [GEOGRAPHIC_DATA]" at bounding box center [153, 199] width 96 height 11
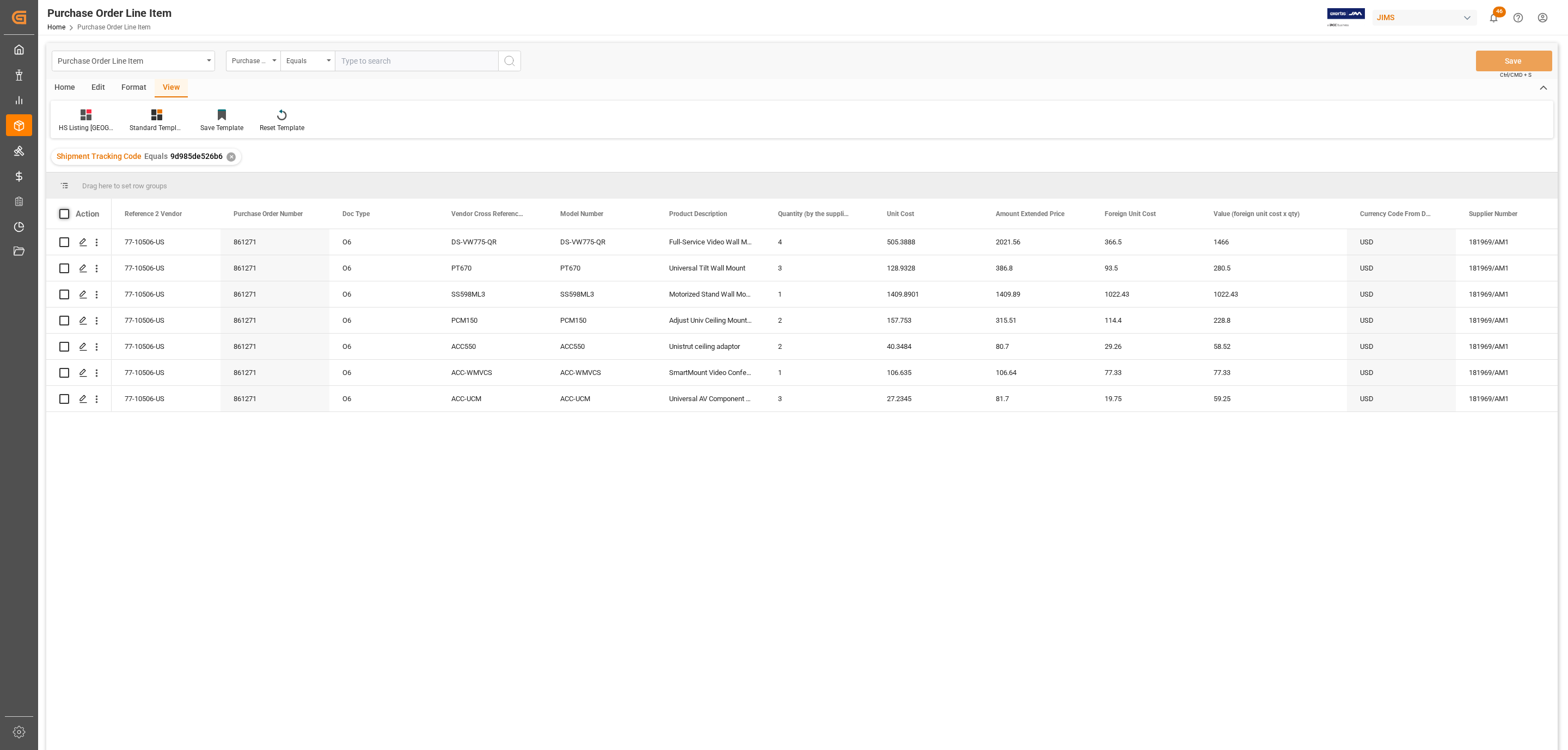
click at [61, 212] on span at bounding box center [64, 213] width 10 height 10
click at [68, 209] on input "checkbox" at bounding box center [68, 209] width 0 height 0
checkbox input "true"
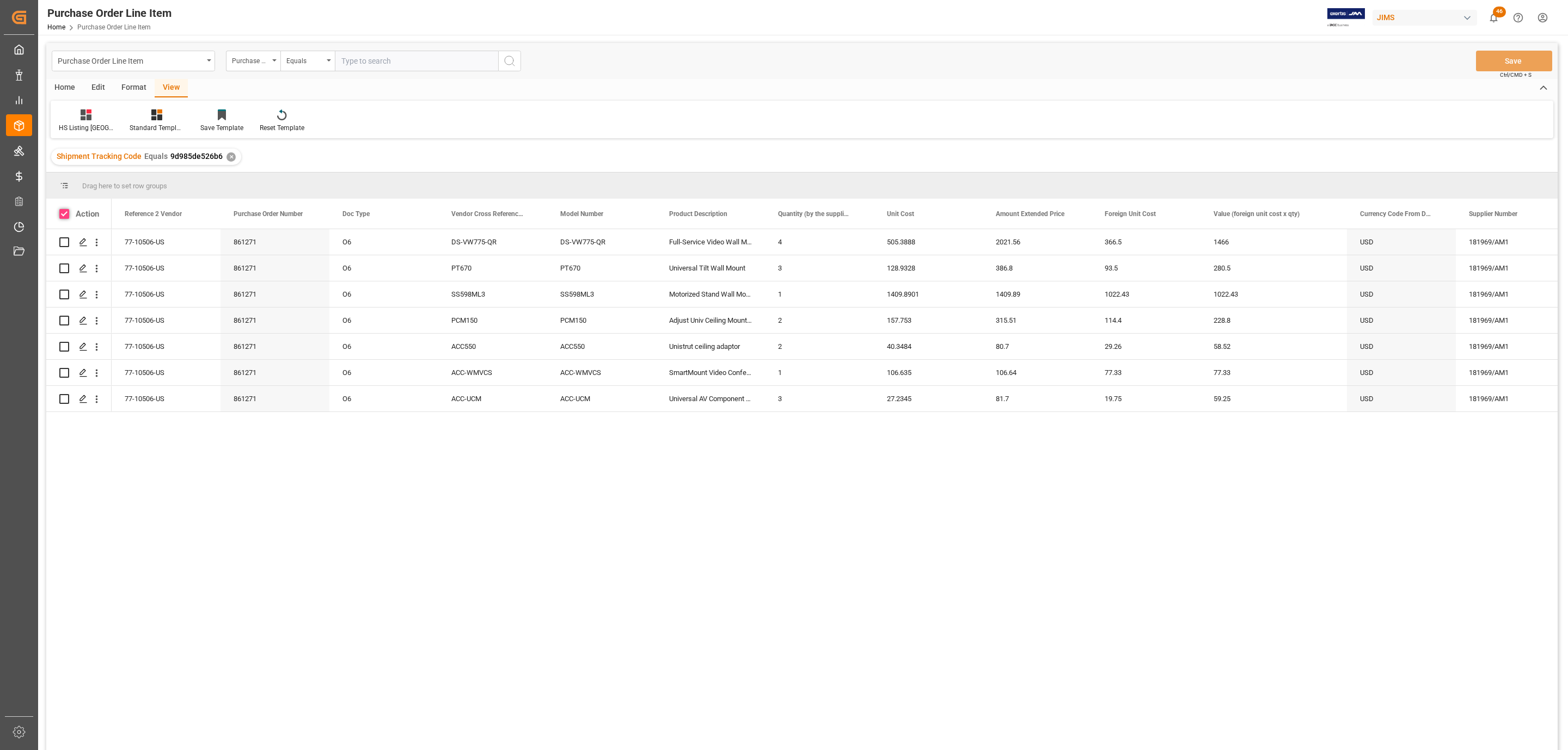
checkbox input "true"
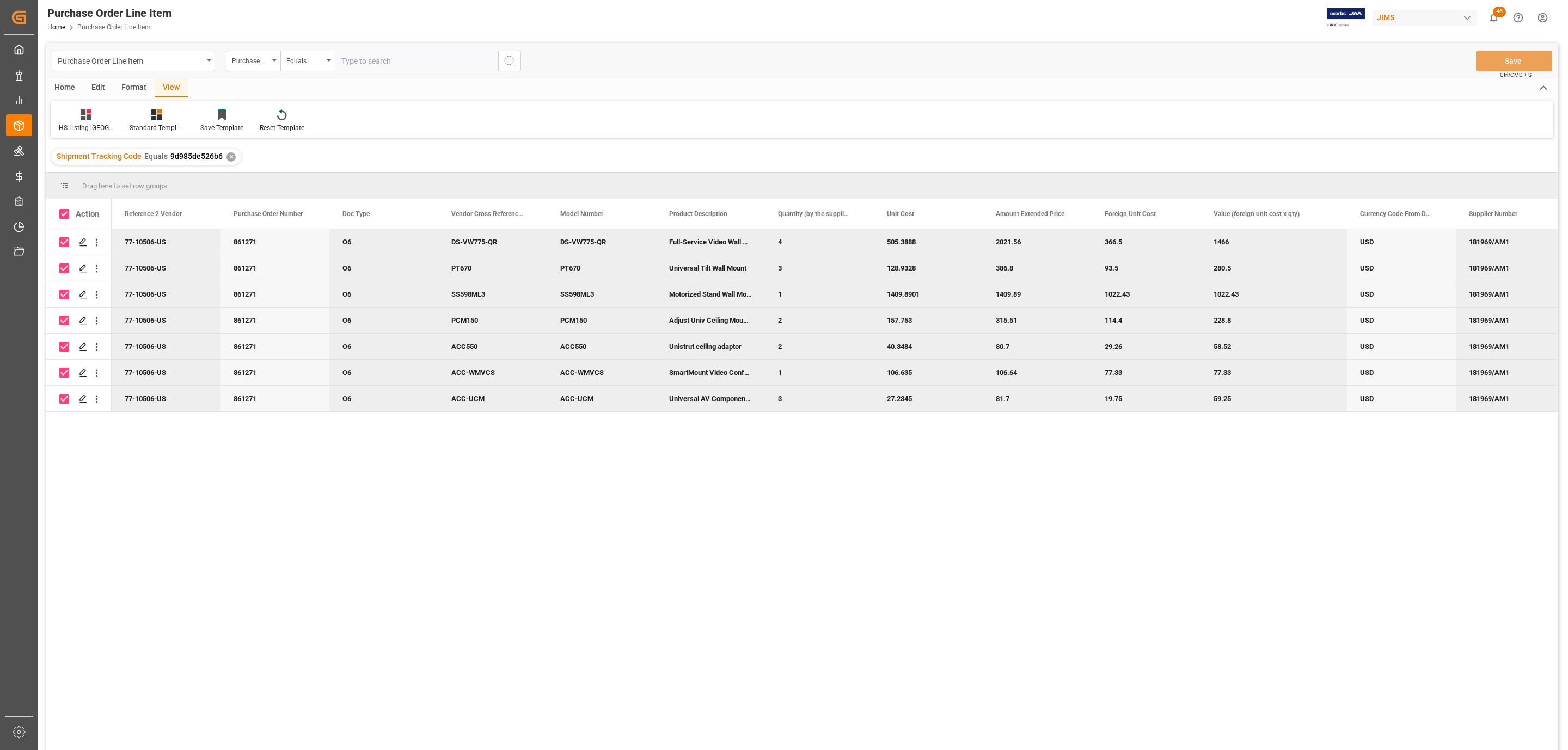
click at [64, 83] on div "Home" at bounding box center [65, 88] width 37 height 18
click at [108, 118] on div at bounding box center [120, 115] width 30 height 11
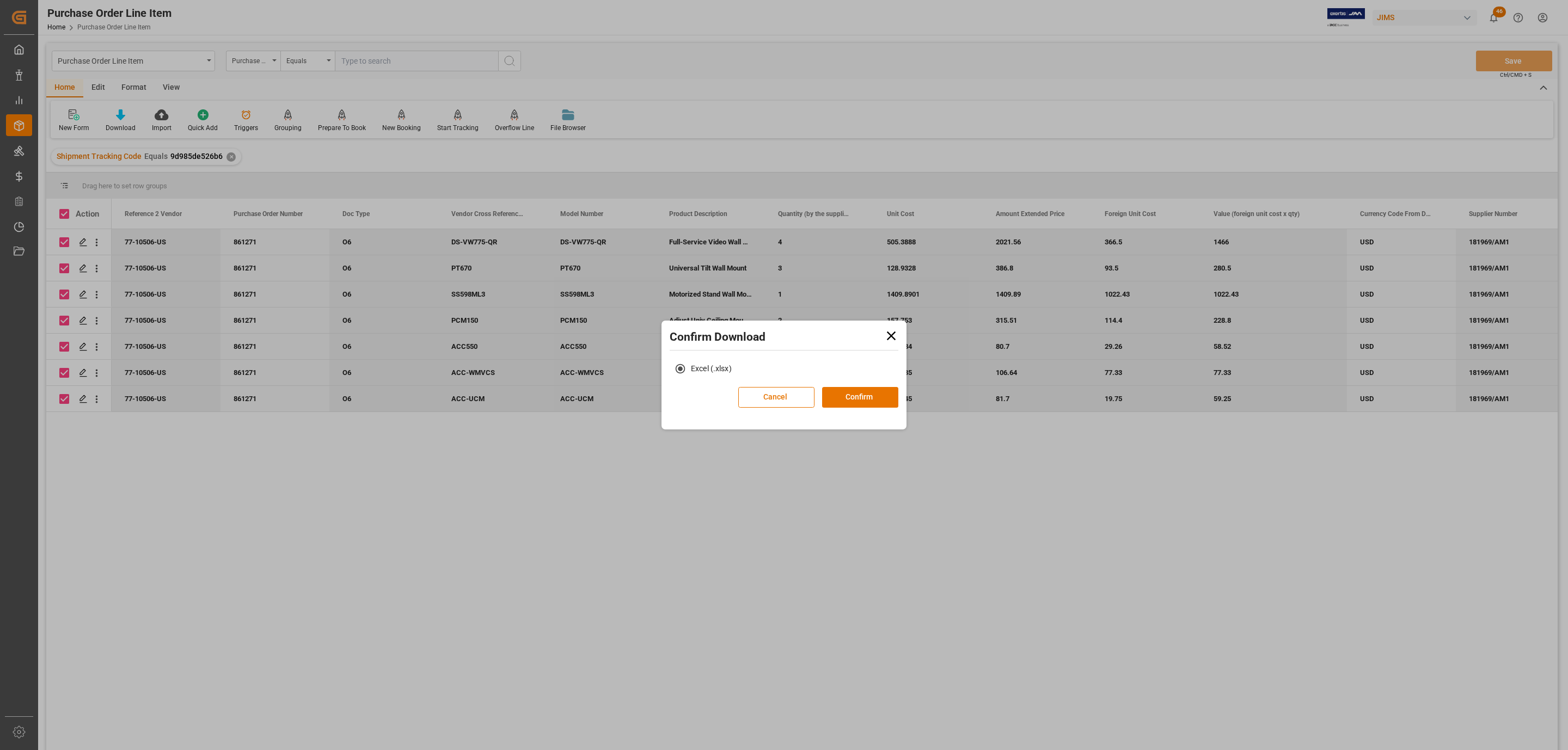
click at [877, 384] on div "Excel (.xlsx)" at bounding box center [784, 372] width 239 height 29
click at [874, 394] on button "Confirm" at bounding box center [860, 397] width 76 height 20
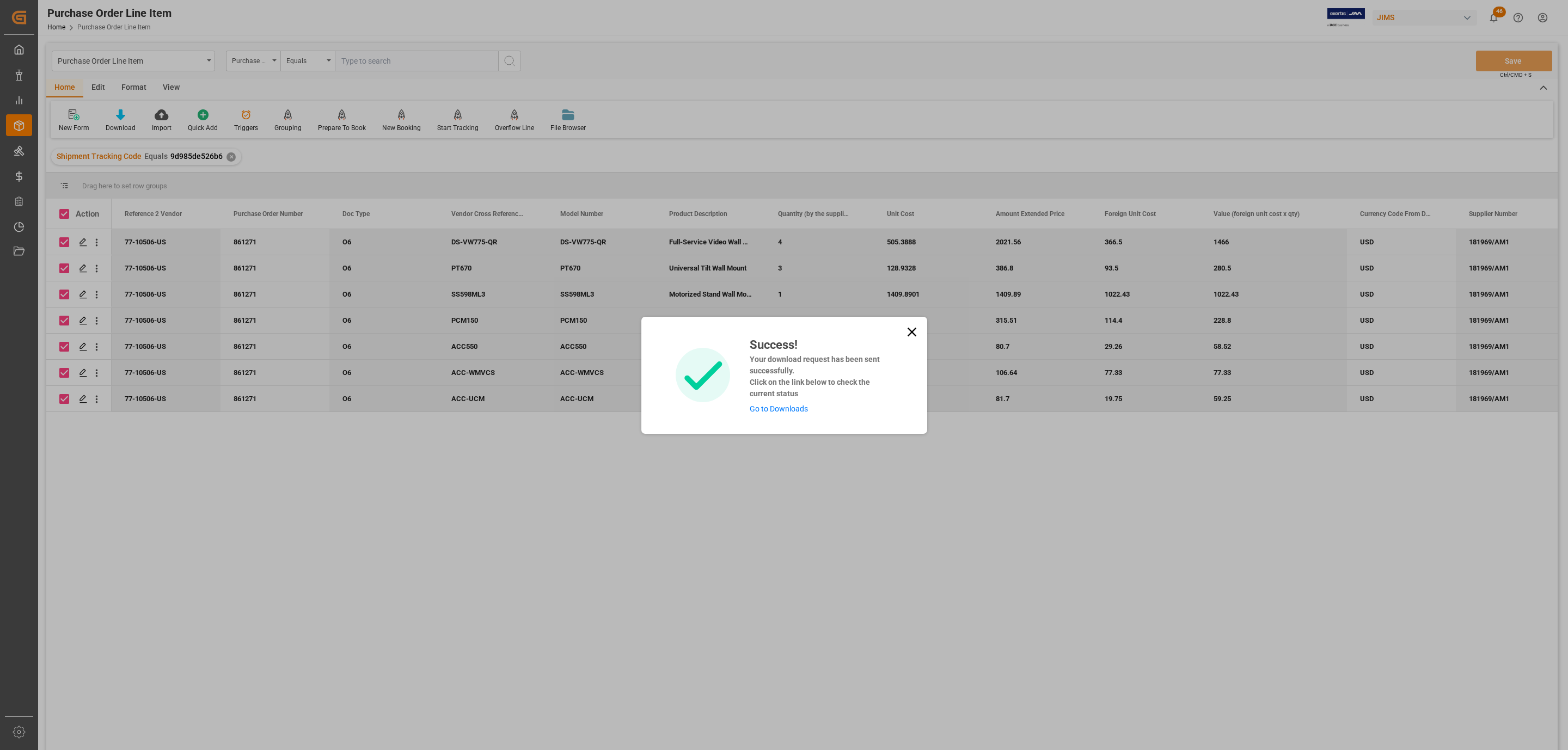
click at [796, 413] on div "Success! Your download request has been sent successfully. Click on the link be…" at bounding box center [816, 375] width 151 height 79
click at [790, 409] on link "Go to Downloads" at bounding box center [778, 409] width 58 height 9
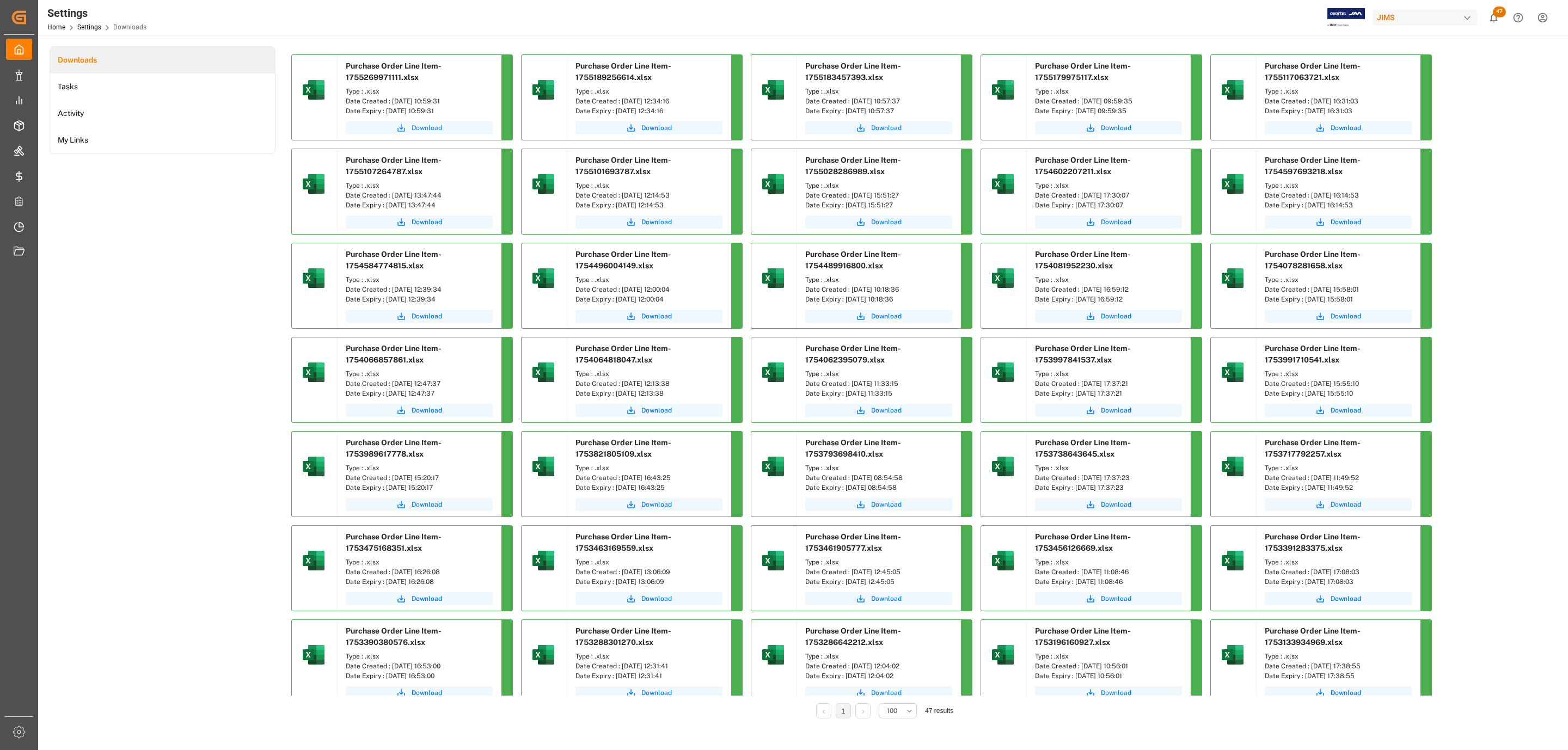
click at [438, 125] on span "Download" at bounding box center [427, 127] width 31 height 10
